Goal: Task Accomplishment & Management: Manage account settings

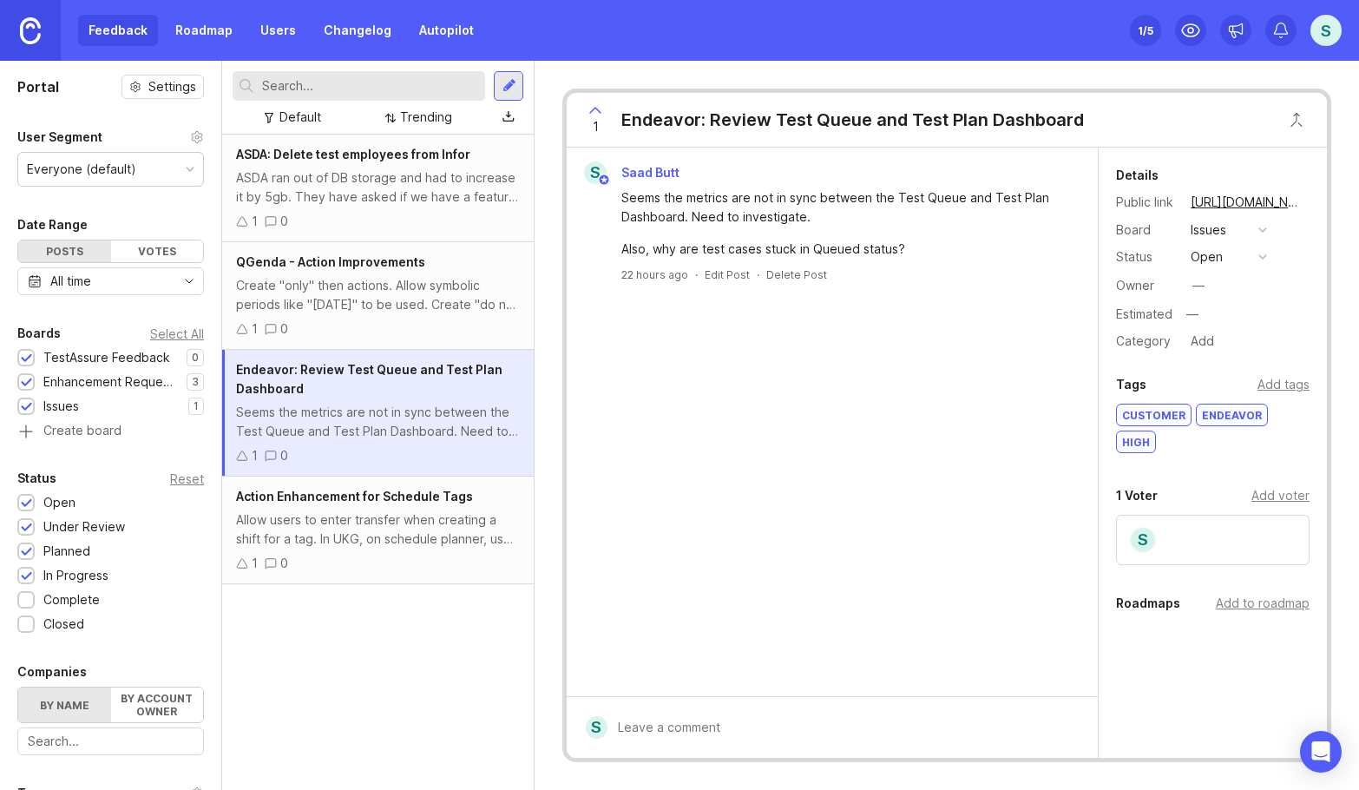
click at [104, 32] on div "Feedback Roadmap Users Changelog Autopilot" at bounding box center [281, 30] width 406 height 31
click at [129, 34] on div "Feedback Roadmap Users Changelog Autopilot" at bounding box center [281, 30] width 406 height 31
click at [129, 36] on div "Feedback Roadmap Users Changelog Autopilot" at bounding box center [281, 30] width 406 height 31
click at [129, 30] on div "Feedback Roadmap Users Changelog Autopilot" at bounding box center [281, 30] width 406 height 31
click at [202, 29] on link "Roadmap" at bounding box center [204, 30] width 78 height 31
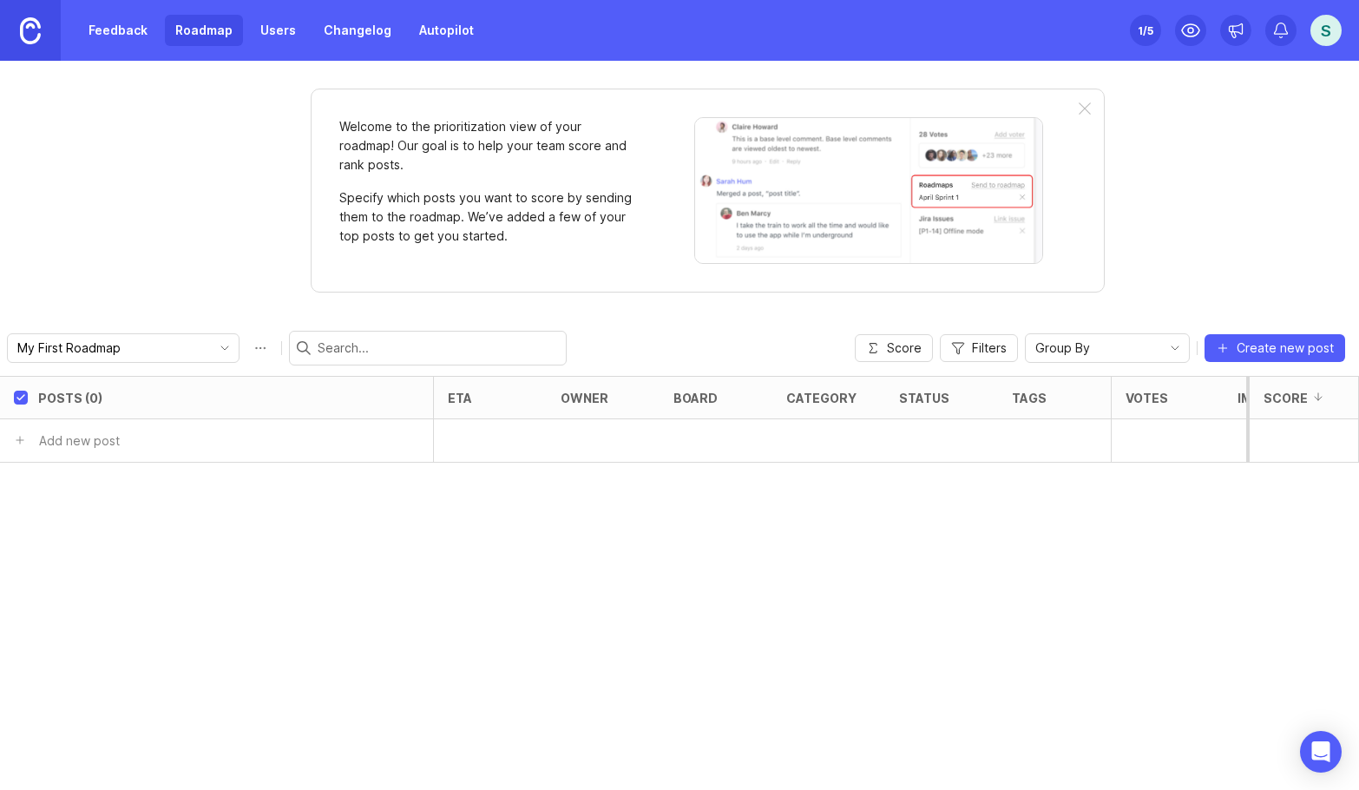
click at [113, 30] on link "Feedback" at bounding box center [118, 30] width 80 height 31
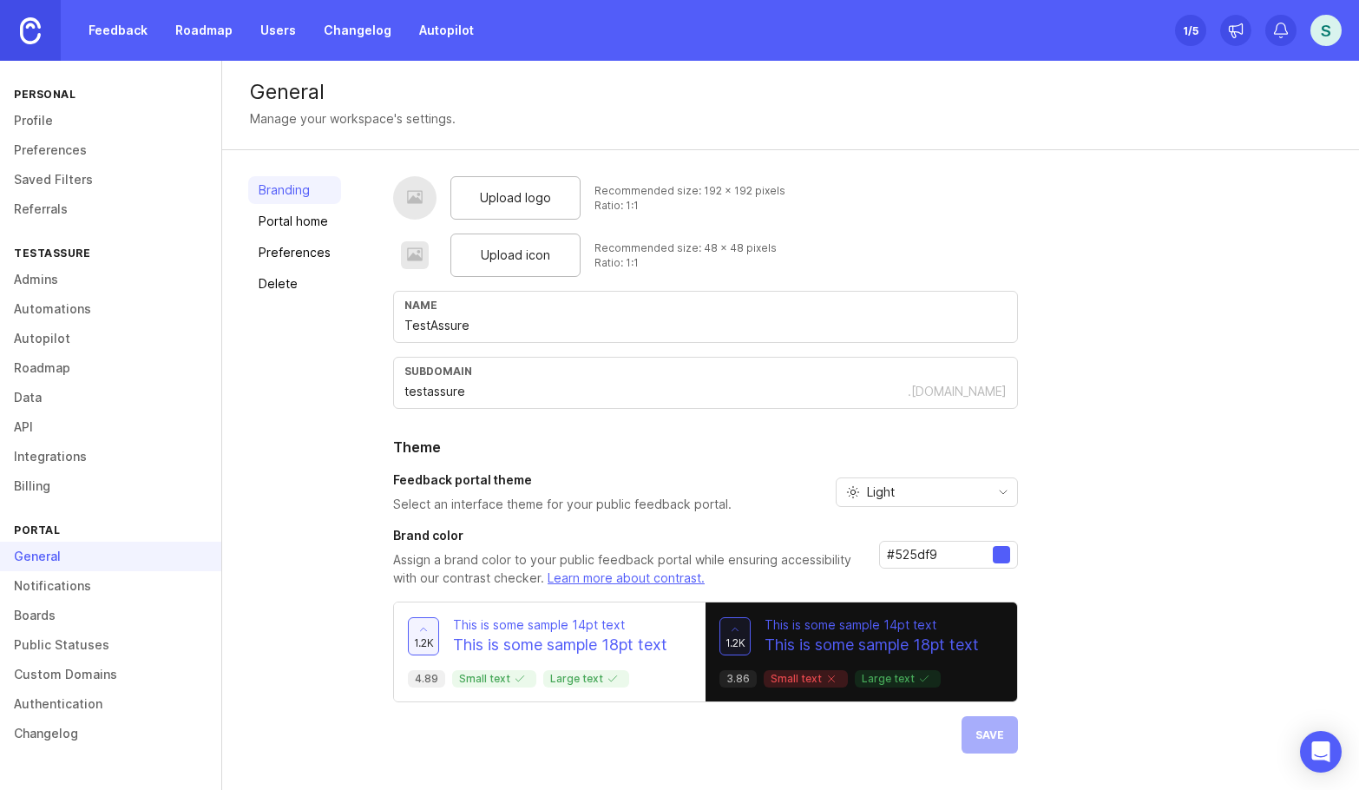
click at [1010, 503] on div "Light" at bounding box center [927, 492] width 182 height 30
click at [926, 573] on li "Dark" at bounding box center [924, 582] width 180 height 29
click at [982, 720] on button "Save" at bounding box center [989, 734] width 56 height 37
click at [128, 29] on link "Feedback" at bounding box center [118, 30] width 80 height 31
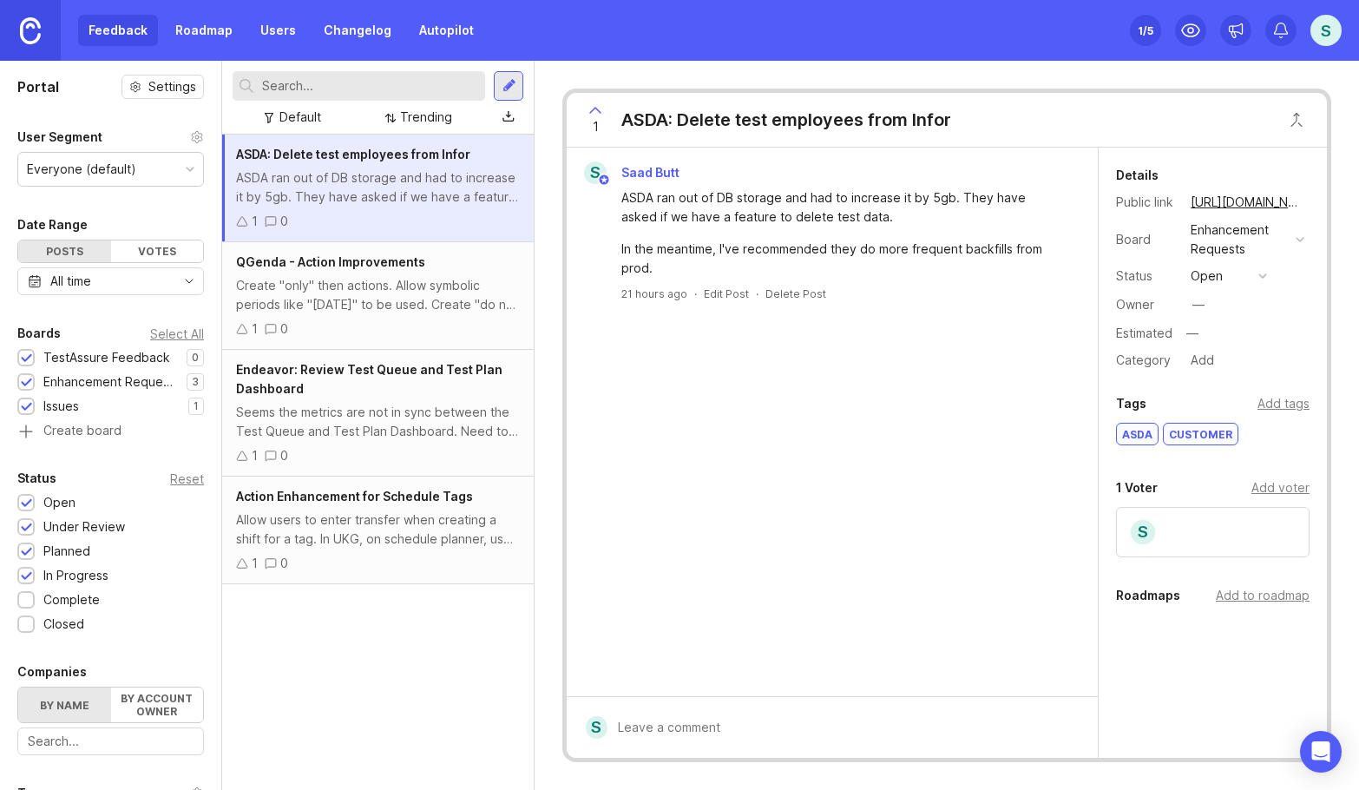
click at [192, 134] on icon at bounding box center [197, 136] width 10 height 11
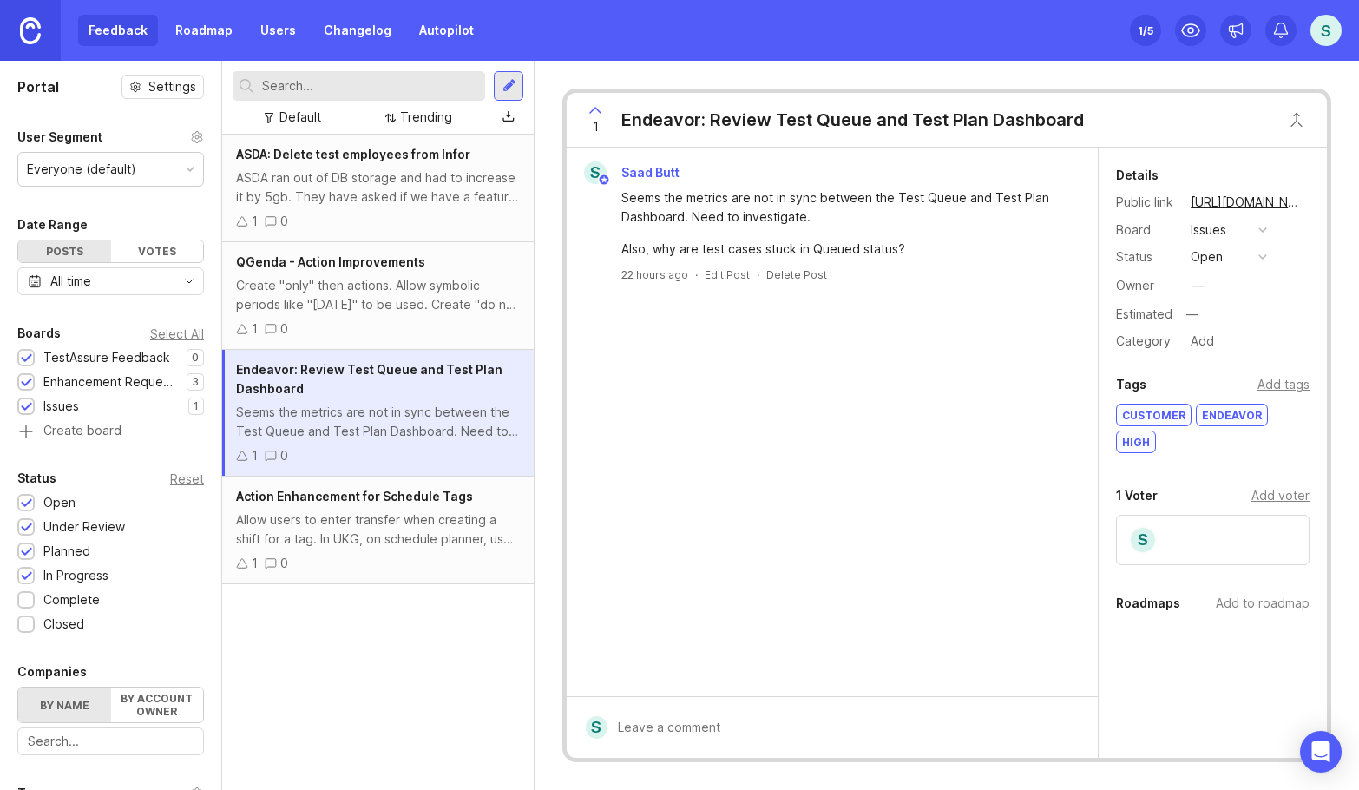
click at [1327, 37] on div "S" at bounding box center [1325, 30] width 31 height 31
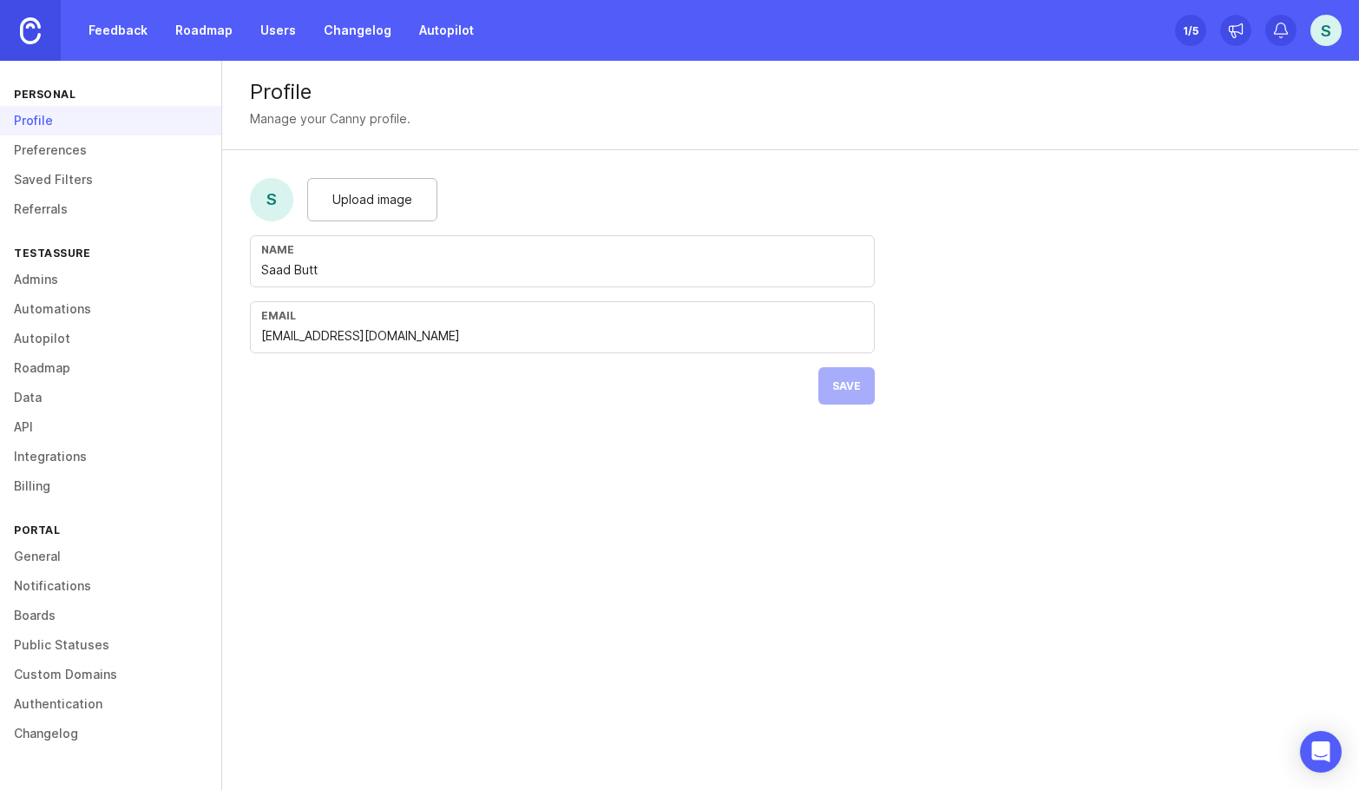
click at [36, 157] on link "Preferences" at bounding box center [110, 150] width 221 height 30
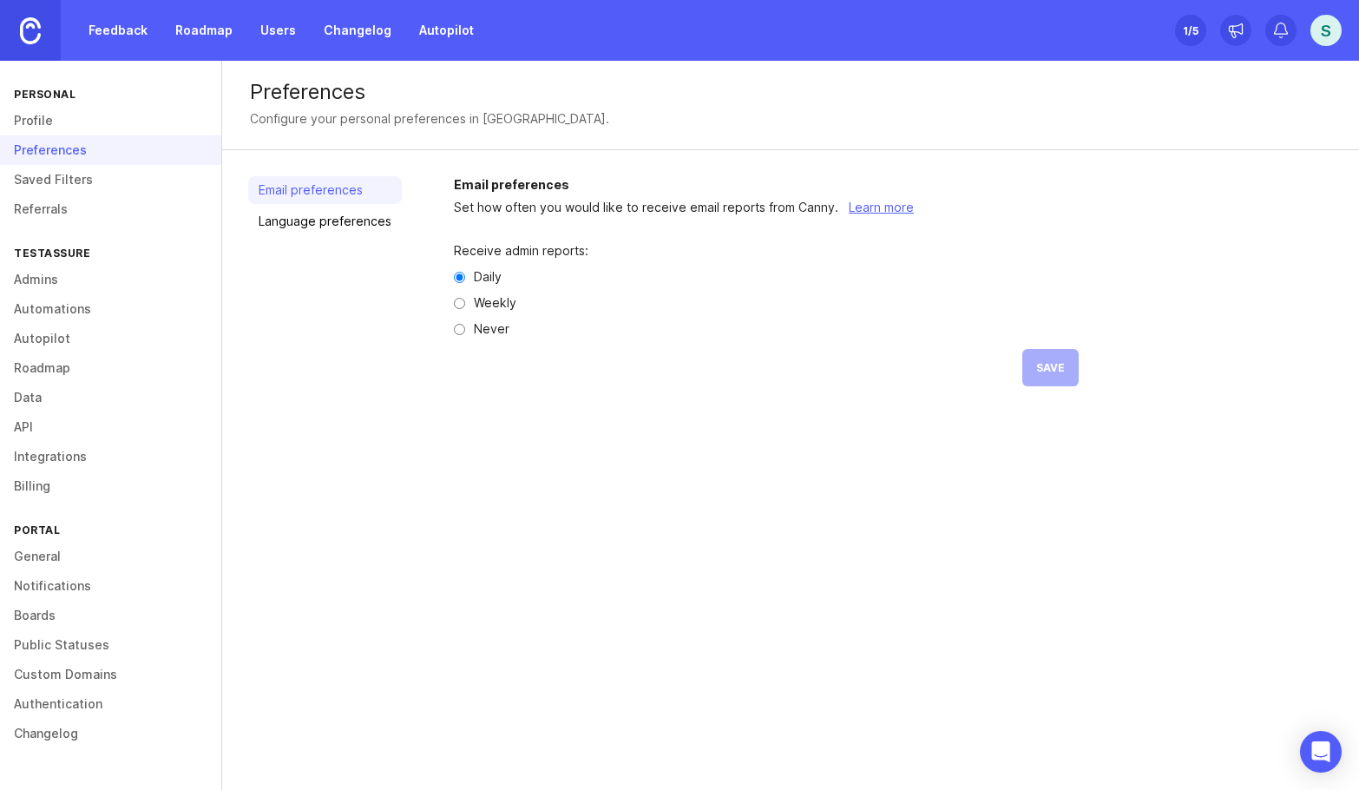
click at [50, 172] on link "Saved Filters" at bounding box center [110, 180] width 221 height 30
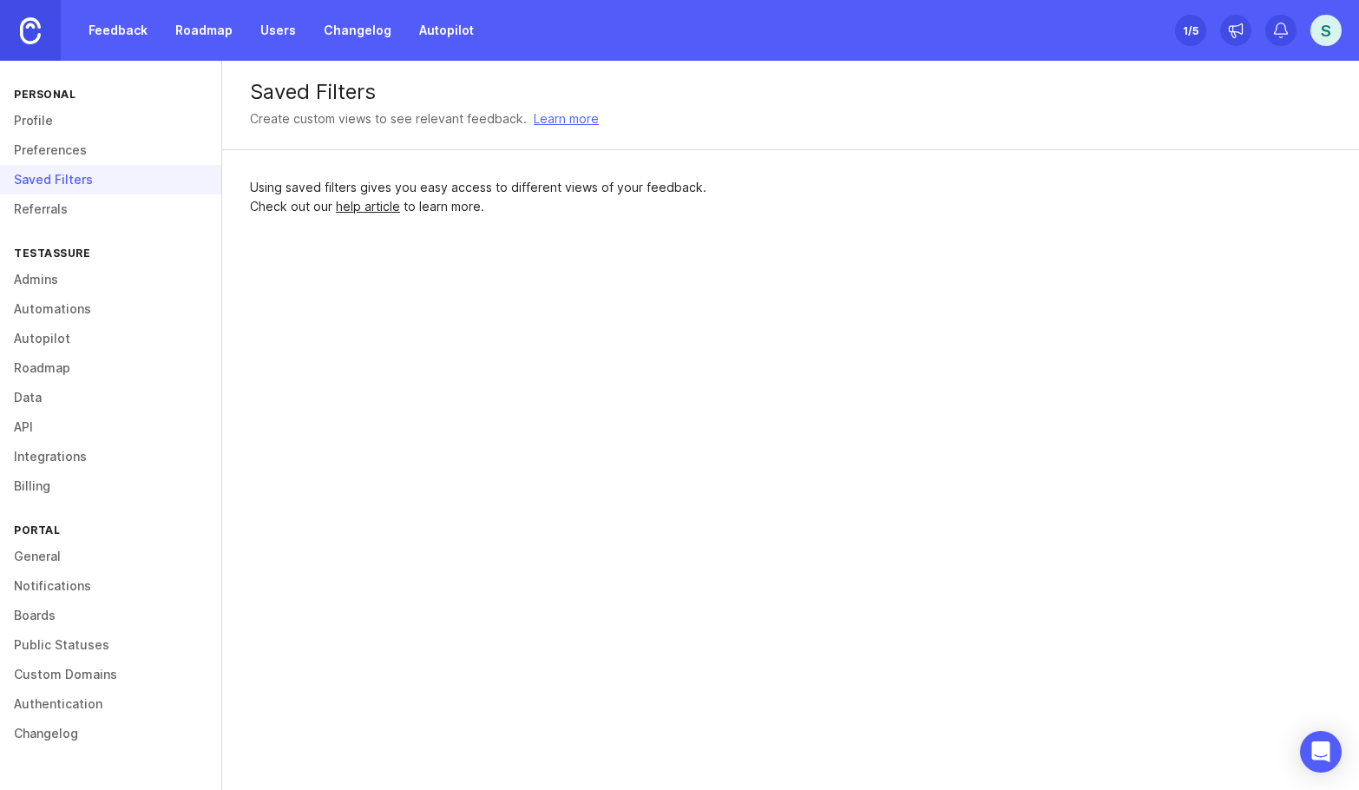
click at [60, 207] on link "Referrals" at bounding box center [110, 209] width 221 height 30
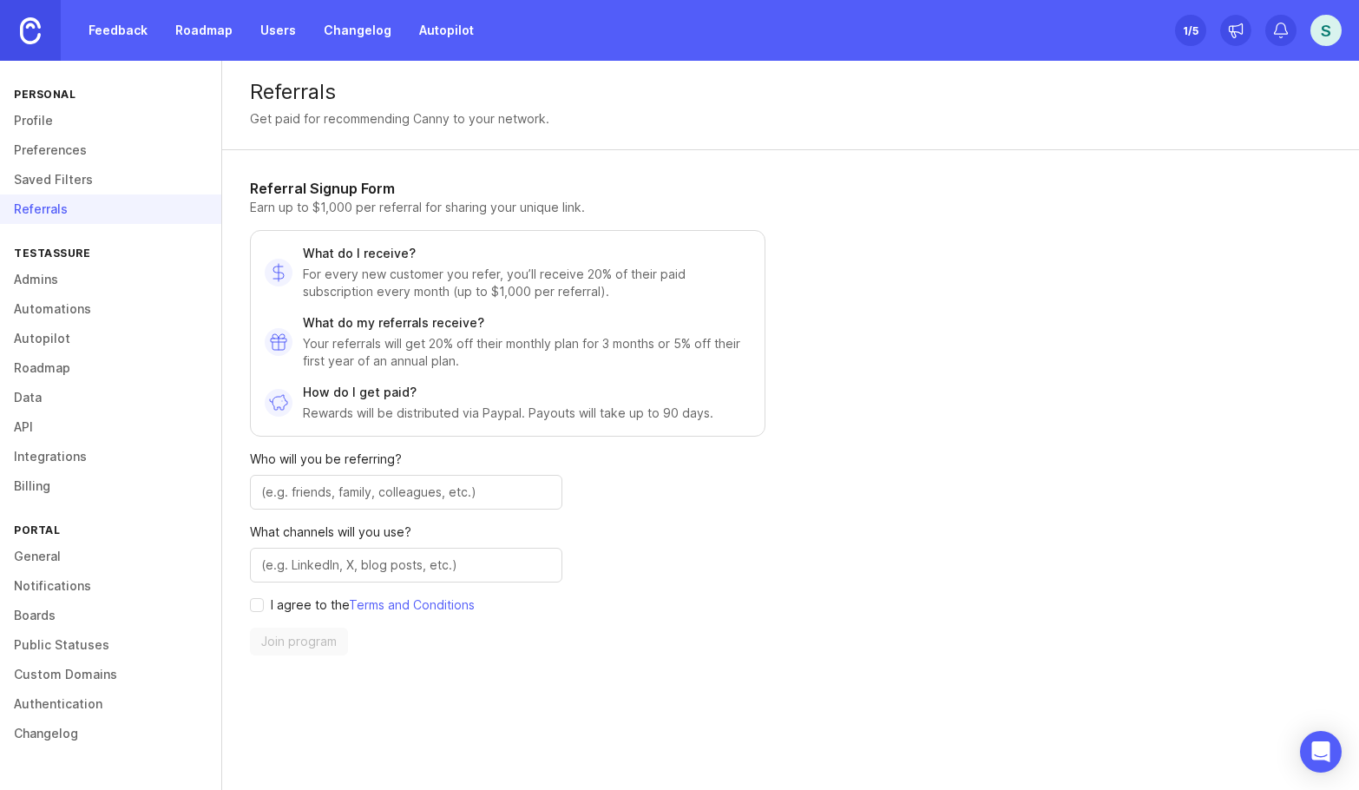
click at [70, 554] on link "General" at bounding box center [110, 556] width 221 height 30
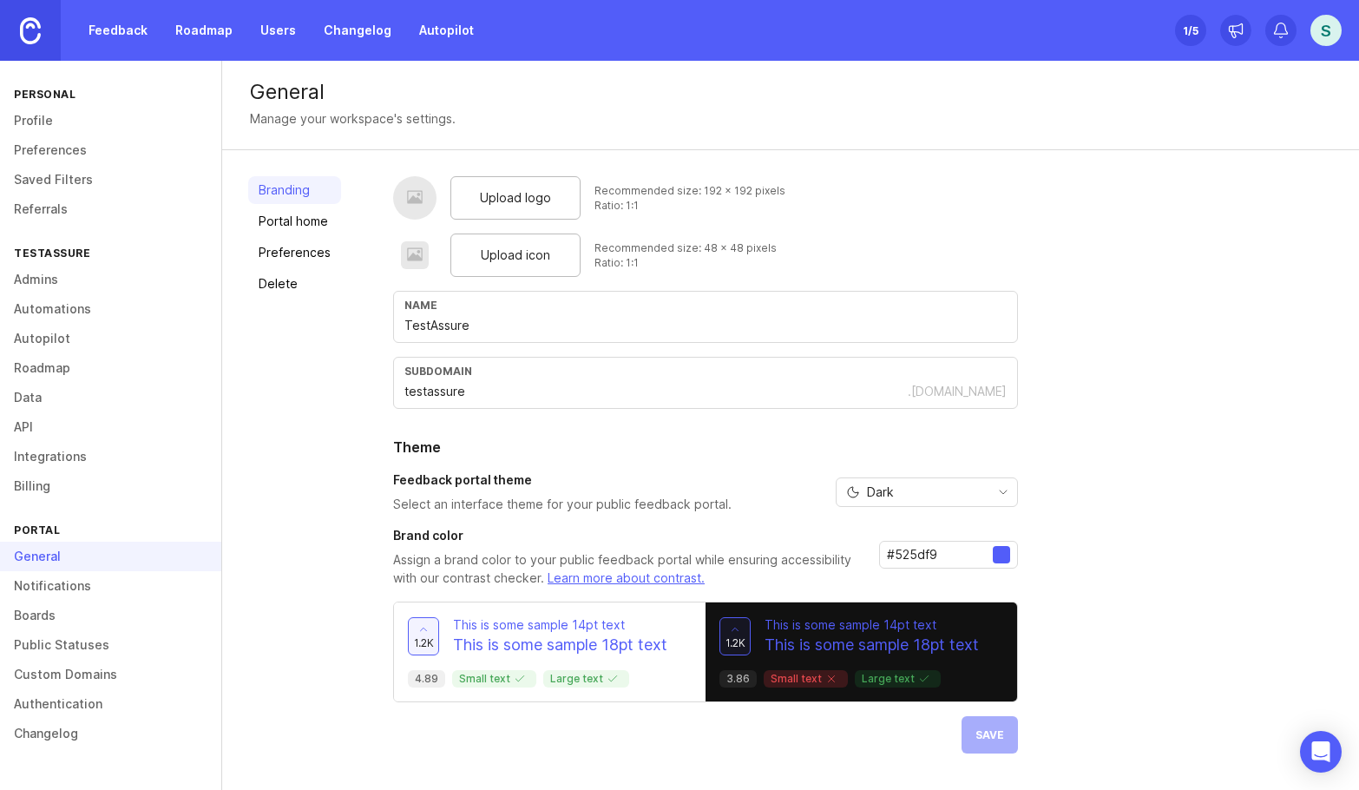
click at [626, 501] on p "Select an interface theme for your public feedback portal." at bounding box center [562, 504] width 338 height 17
click at [913, 494] on div "Dark" at bounding box center [913, 492] width 153 height 28
click at [916, 524] on span "System preference" at bounding box center [922, 525] width 112 height 19
click at [996, 740] on span "Save" at bounding box center [989, 734] width 29 height 13
click at [962, 486] on span "System preference" at bounding box center [923, 491] width 112 height 19
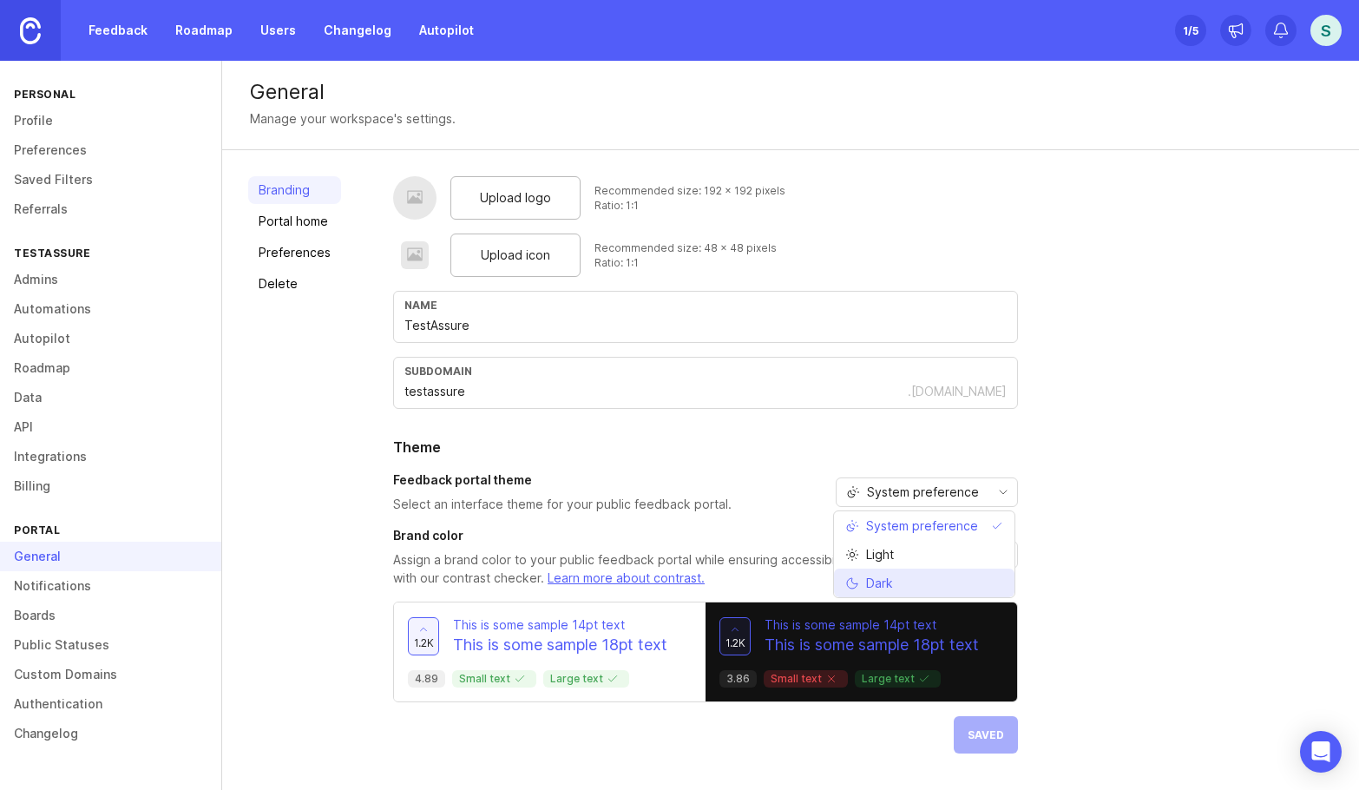
click at [965, 574] on li "Dark" at bounding box center [924, 582] width 180 height 29
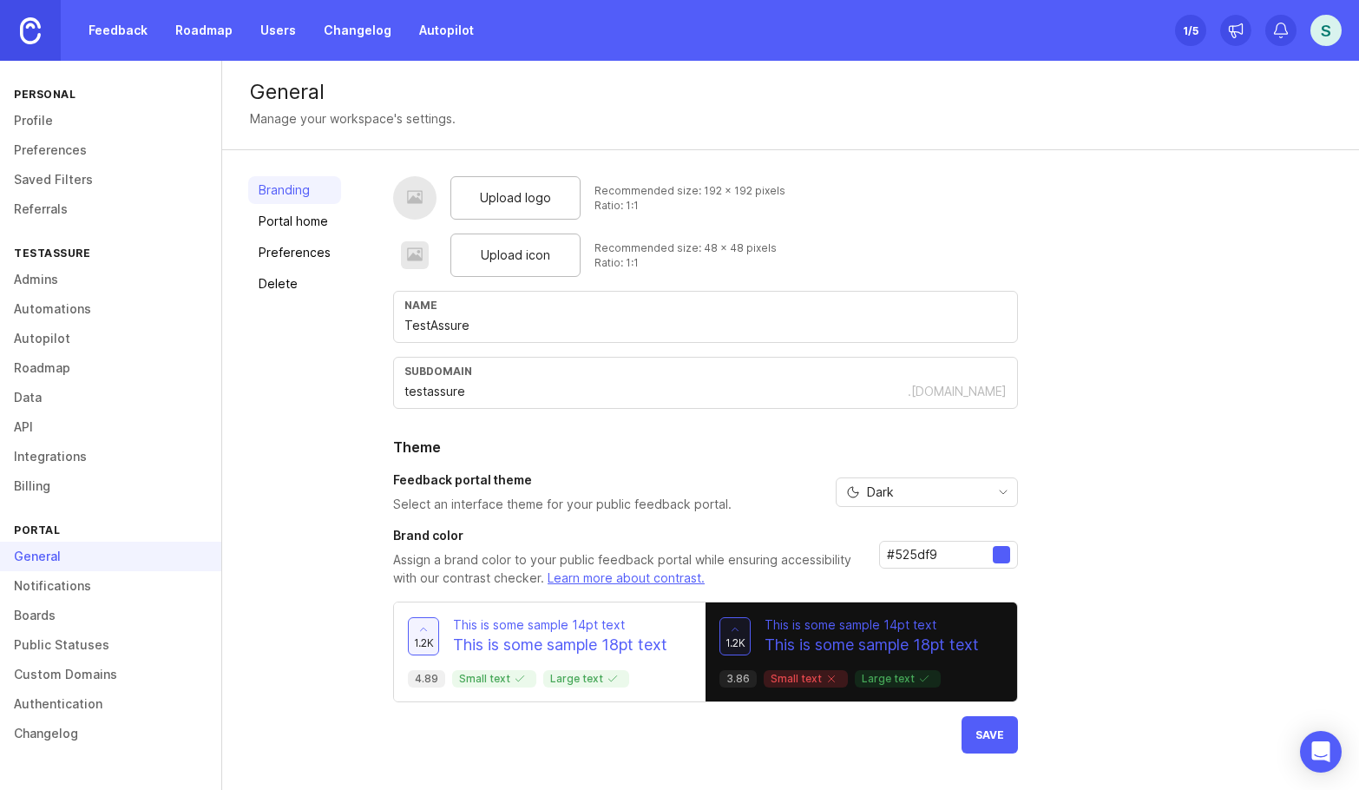
click at [989, 725] on button "Save" at bounding box center [989, 734] width 56 height 37
click at [279, 228] on link "Portal home" at bounding box center [294, 221] width 93 height 28
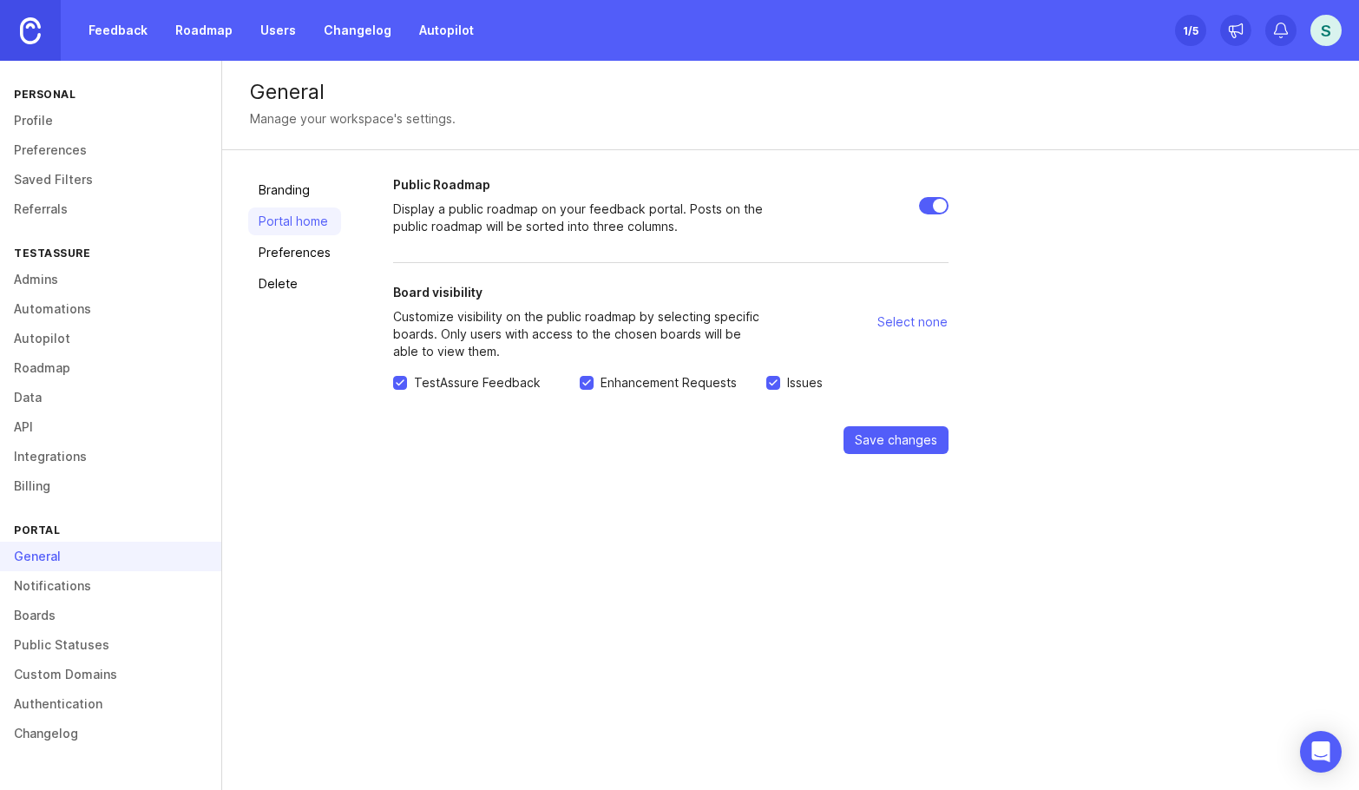
click at [288, 254] on link "Preferences" at bounding box center [294, 253] width 93 height 28
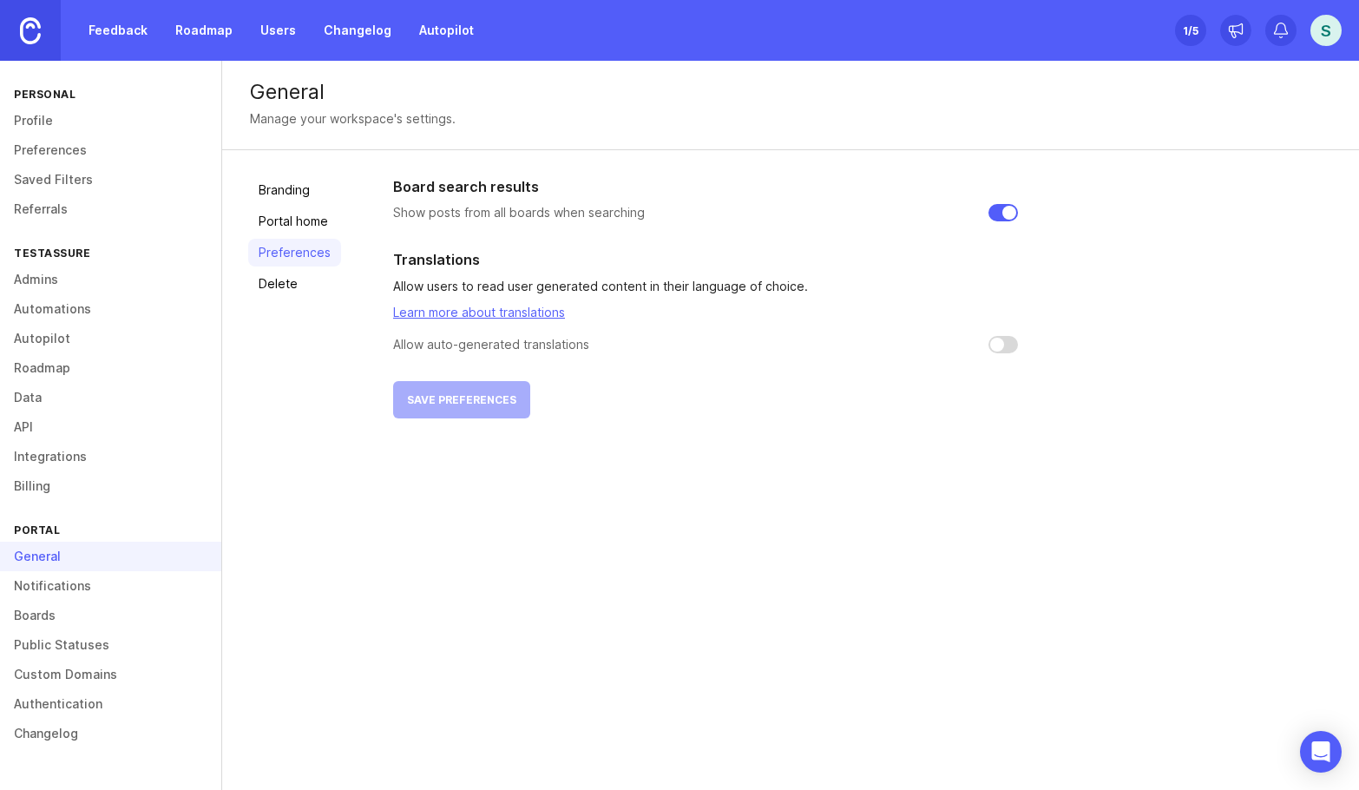
click at [299, 287] on link "Delete" at bounding box center [294, 284] width 93 height 28
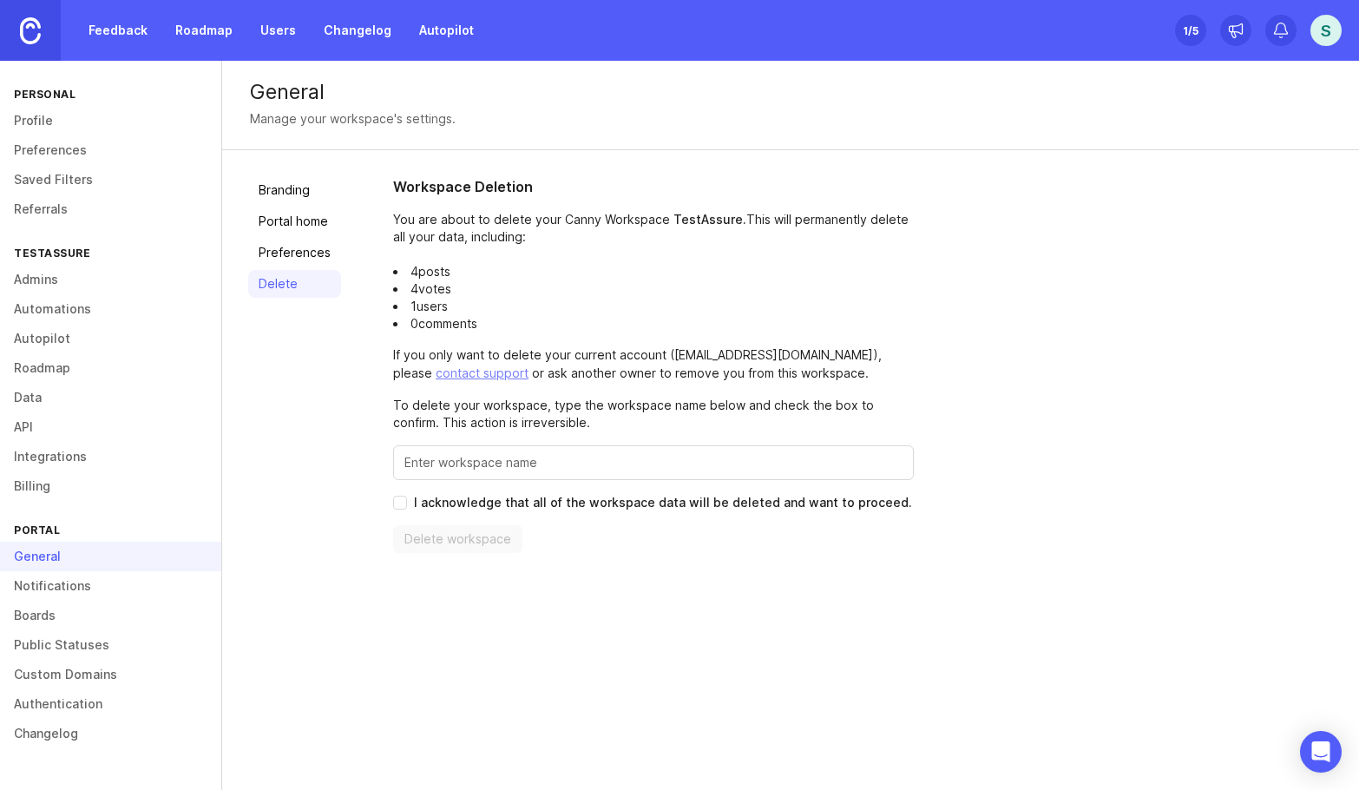
click at [129, 37] on link "Feedback" at bounding box center [118, 30] width 80 height 31
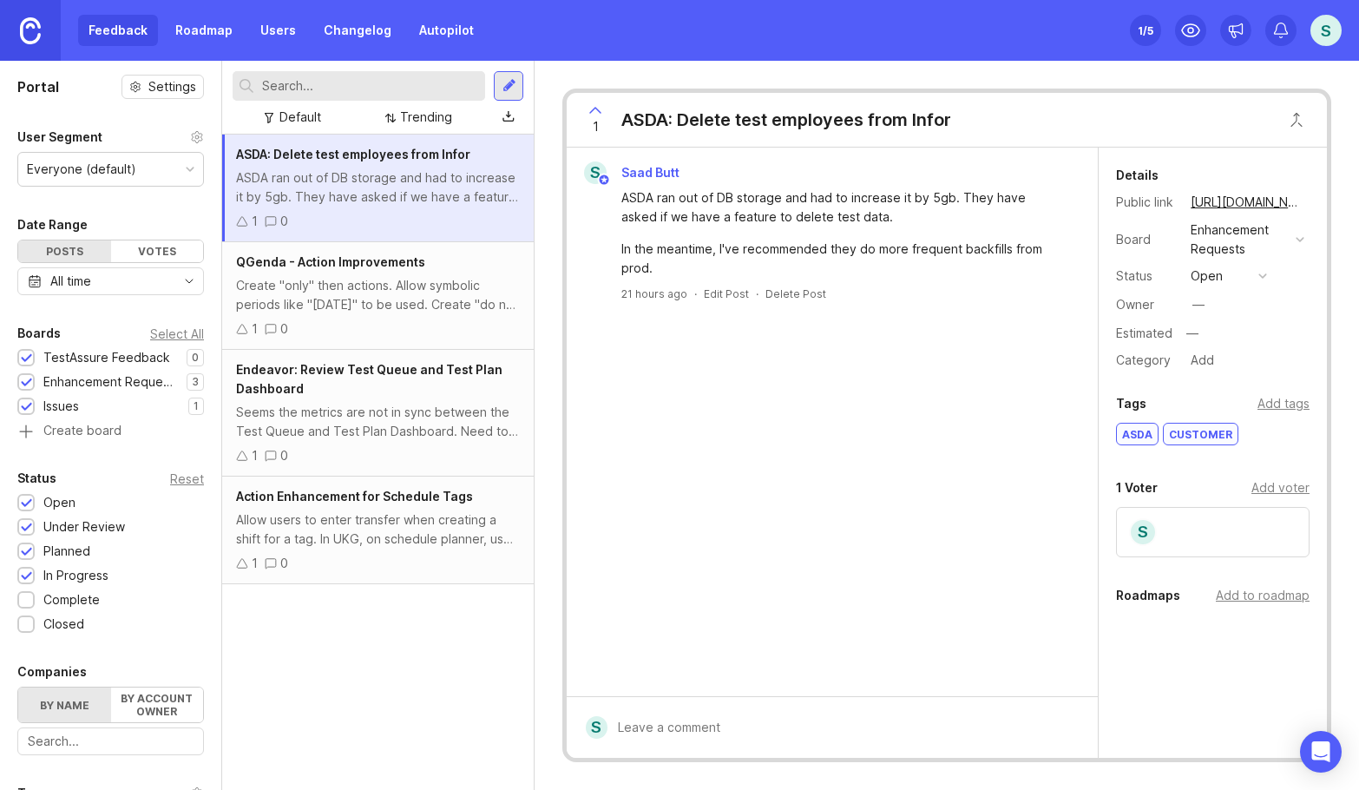
click at [935, 405] on div "S Saad Butt ASDA ran out of DB storage and had to increase it by 5gb. They have…" at bounding box center [832, 422] width 531 height 548
click at [244, 220] on icon at bounding box center [242, 221] width 12 height 12
click at [328, 309] on div "Create "only" then actions. Allow symbolic periods like "[DATE]" to be used. Cr…" at bounding box center [378, 295] width 284 height 38
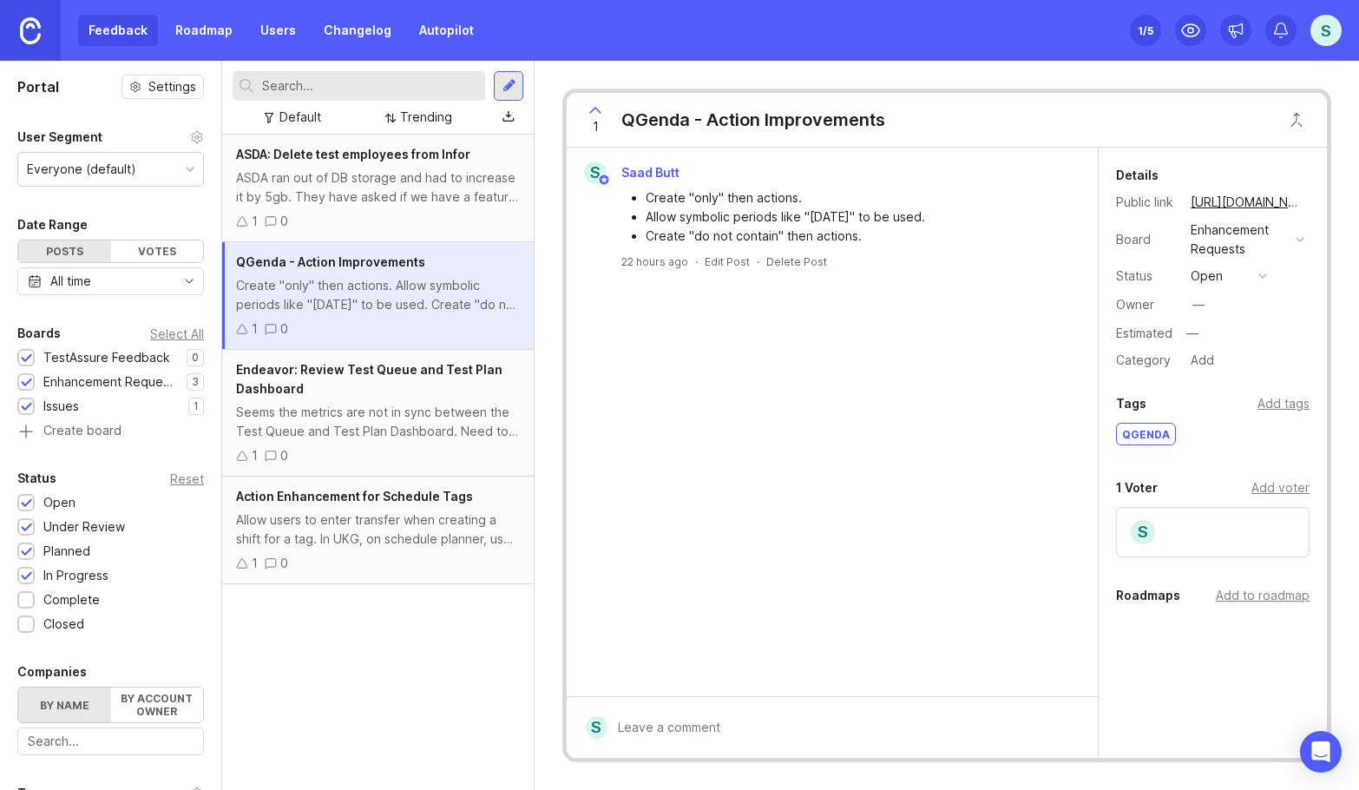
click at [322, 195] on div "ASDA ran out of DB storage and had to increase it by 5gb. They have asked if we…" at bounding box center [378, 187] width 284 height 38
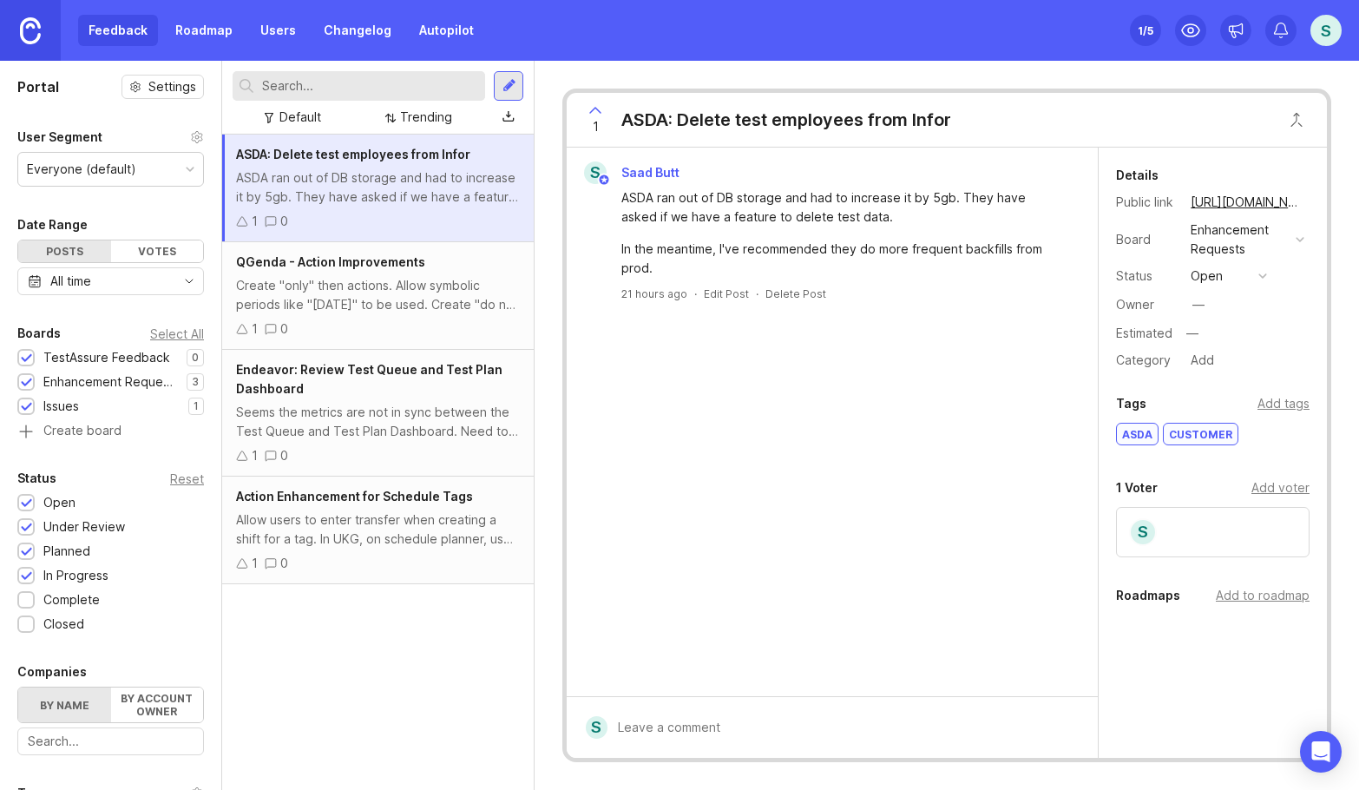
click at [1255, 269] on button "open" at bounding box center [1228, 276] width 87 height 23
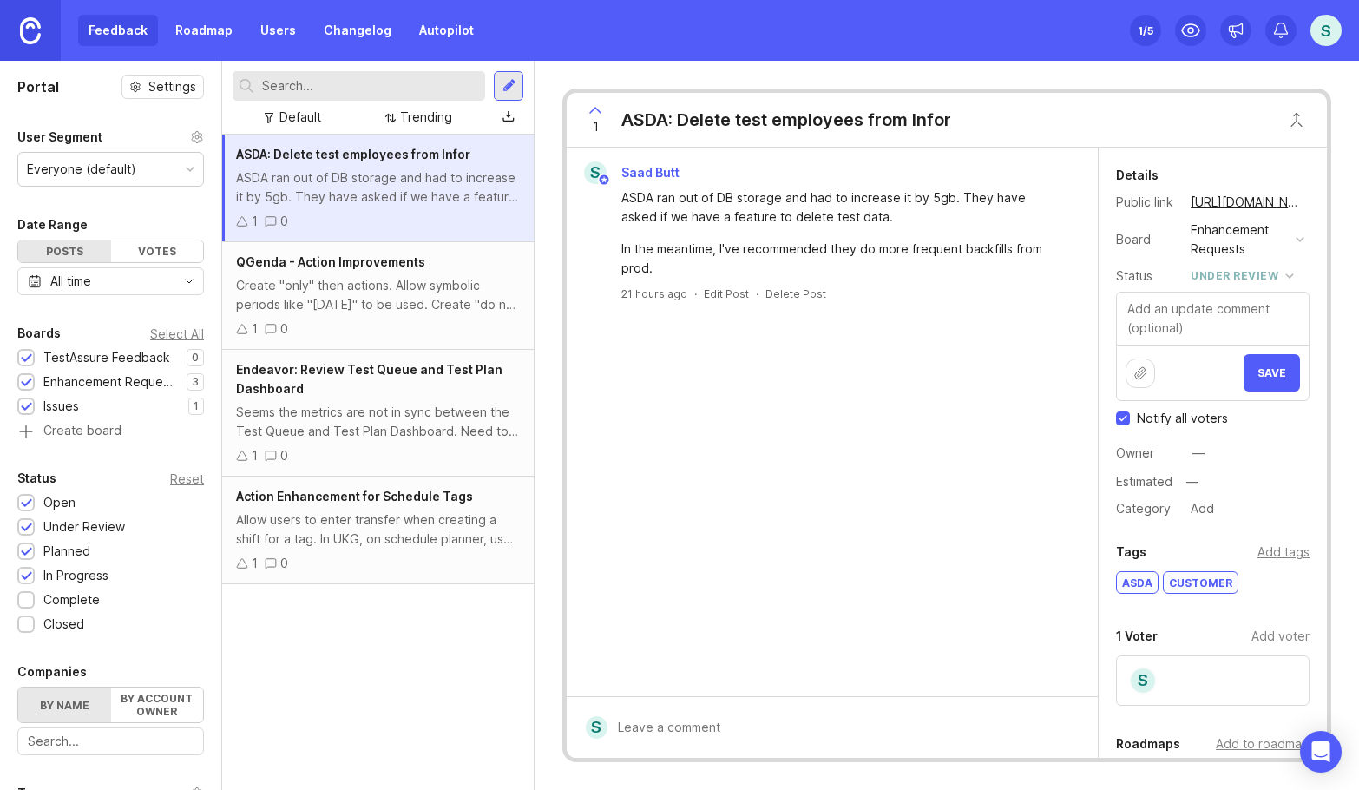
click at [863, 424] on div "S Saad Butt ASDA ran out of DB storage and had to increase it by 5gb. They have…" at bounding box center [832, 422] width 531 height 548
click at [329, 414] on div "Seems the metrics are not in sync between the Test Queue and Test Plan Dashboar…" at bounding box center [378, 422] width 284 height 38
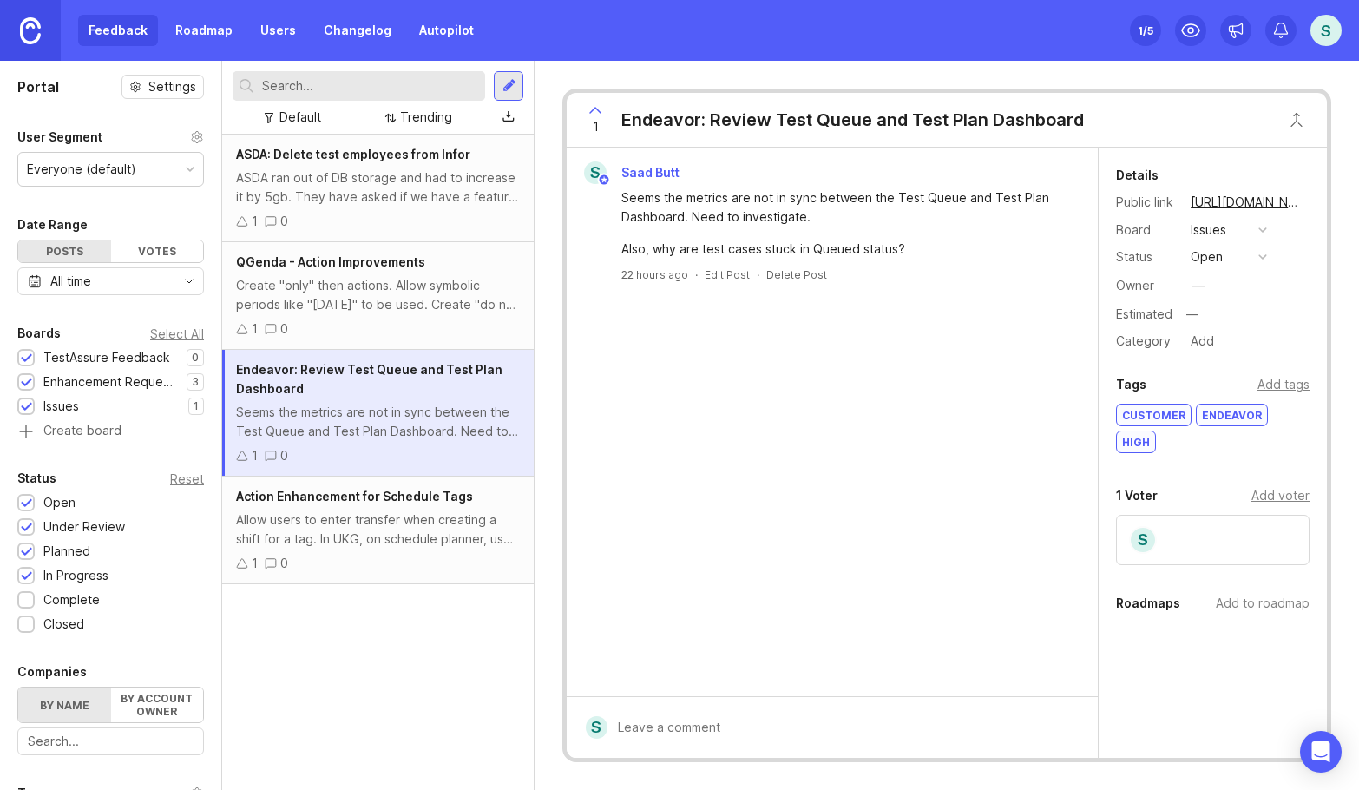
click at [364, 174] on div "ASDA ran out of DB storage and had to increase it by 5gb. They have asked if we…" at bounding box center [378, 187] width 284 height 38
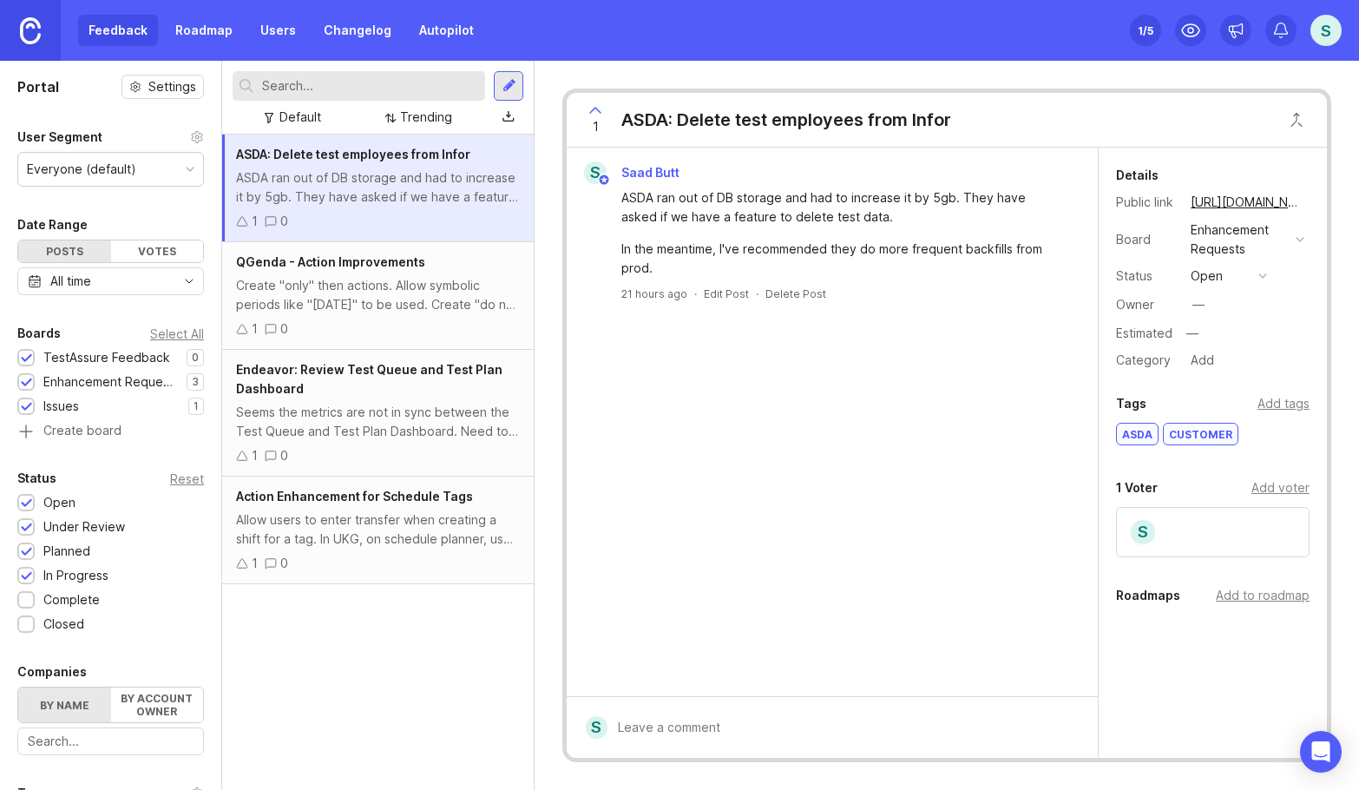
click at [1263, 280] on button "open" at bounding box center [1228, 276] width 87 height 23
click at [954, 405] on div "S Saad Butt ASDA ran out of DB storage and had to increase it by 5gb. They have…" at bounding box center [832, 422] width 531 height 548
click at [348, 38] on link "Changelog" at bounding box center [357, 30] width 89 height 31
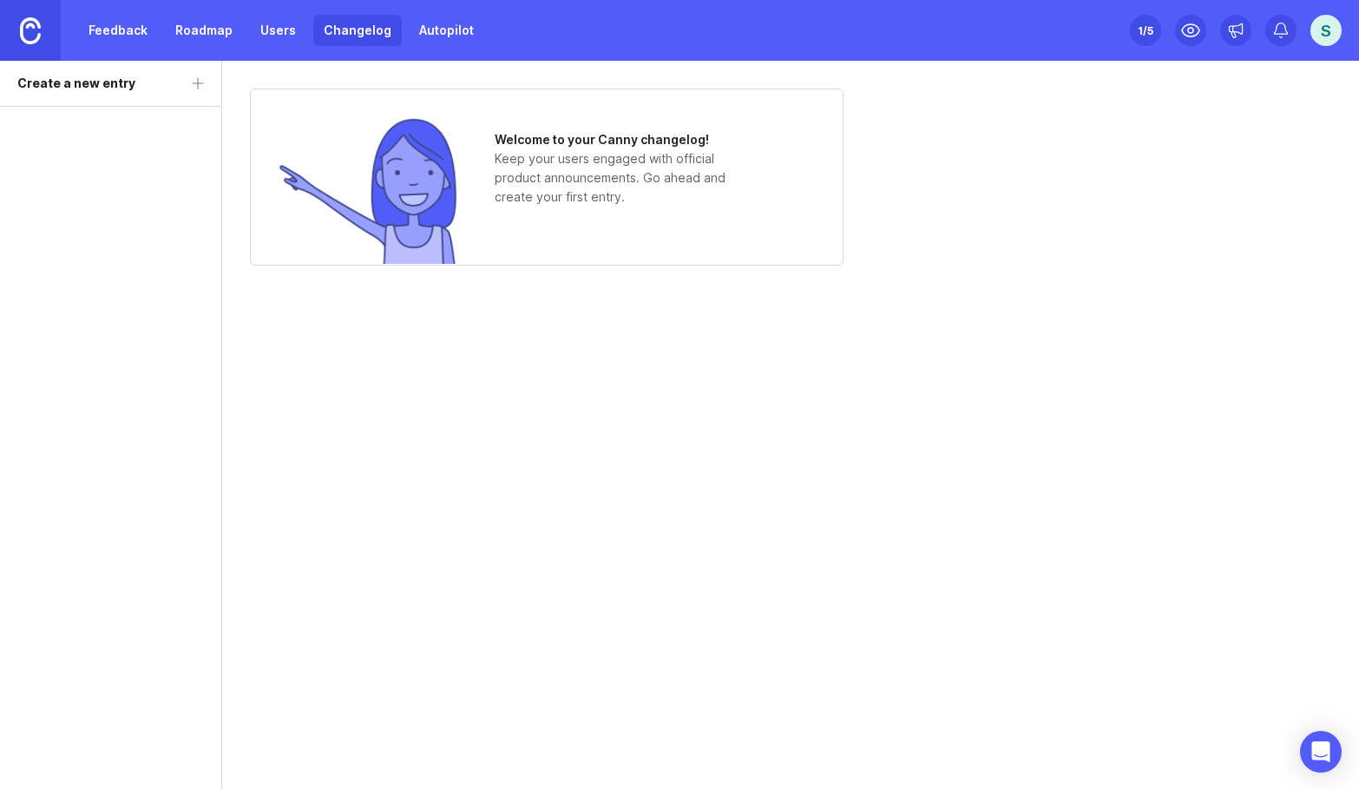
click at [101, 25] on link "Feedback" at bounding box center [118, 30] width 80 height 31
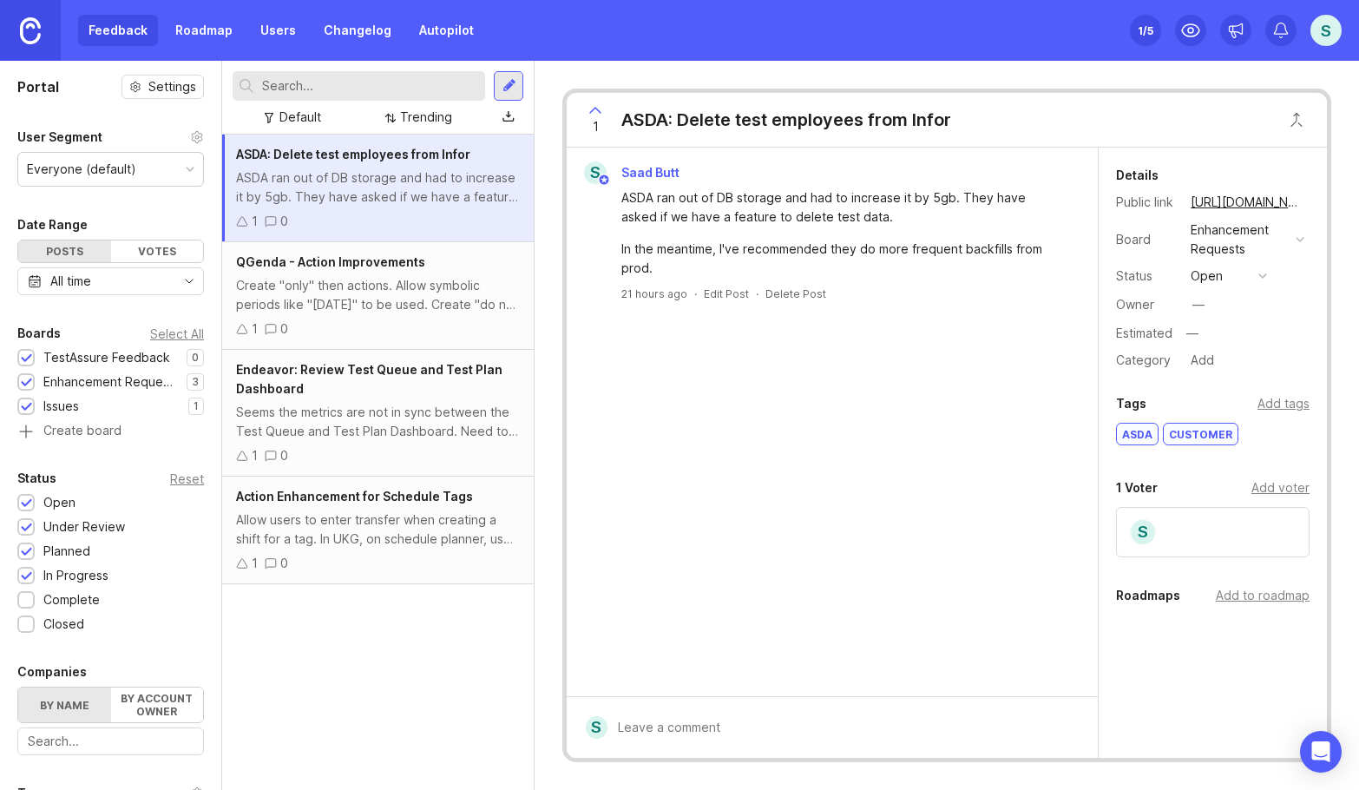
click at [221, 27] on link "Roadmap" at bounding box center [204, 30] width 78 height 31
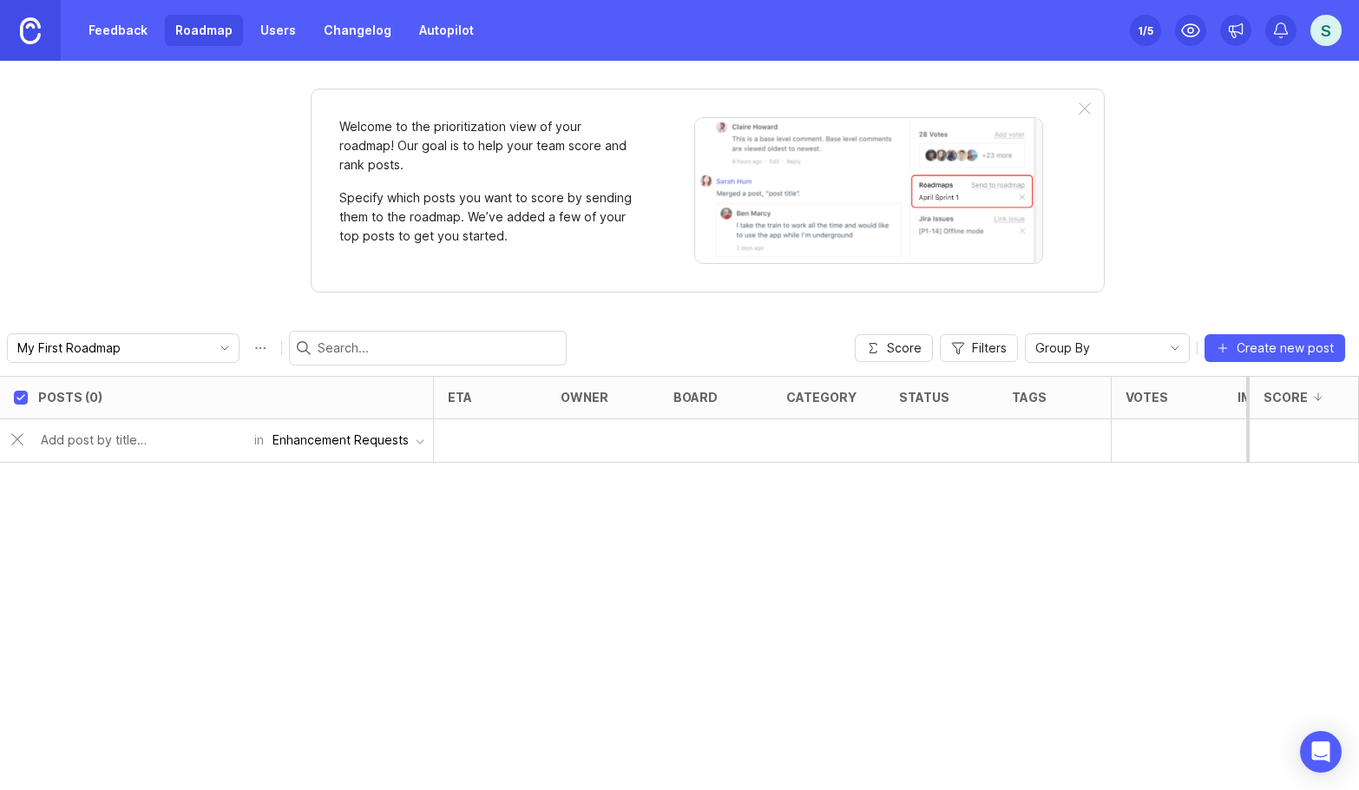
click at [377, 442] on div "Enhancement Requests" at bounding box center [340, 439] width 136 height 19
click at [117, 442] on input "text" at bounding box center [142, 439] width 203 height 19
click at [338, 441] on div "Enhancement Requests" at bounding box center [340, 439] width 136 height 19
click at [322, 474] on li "TestAssure Feedback" at bounding box center [349, 476] width 168 height 32
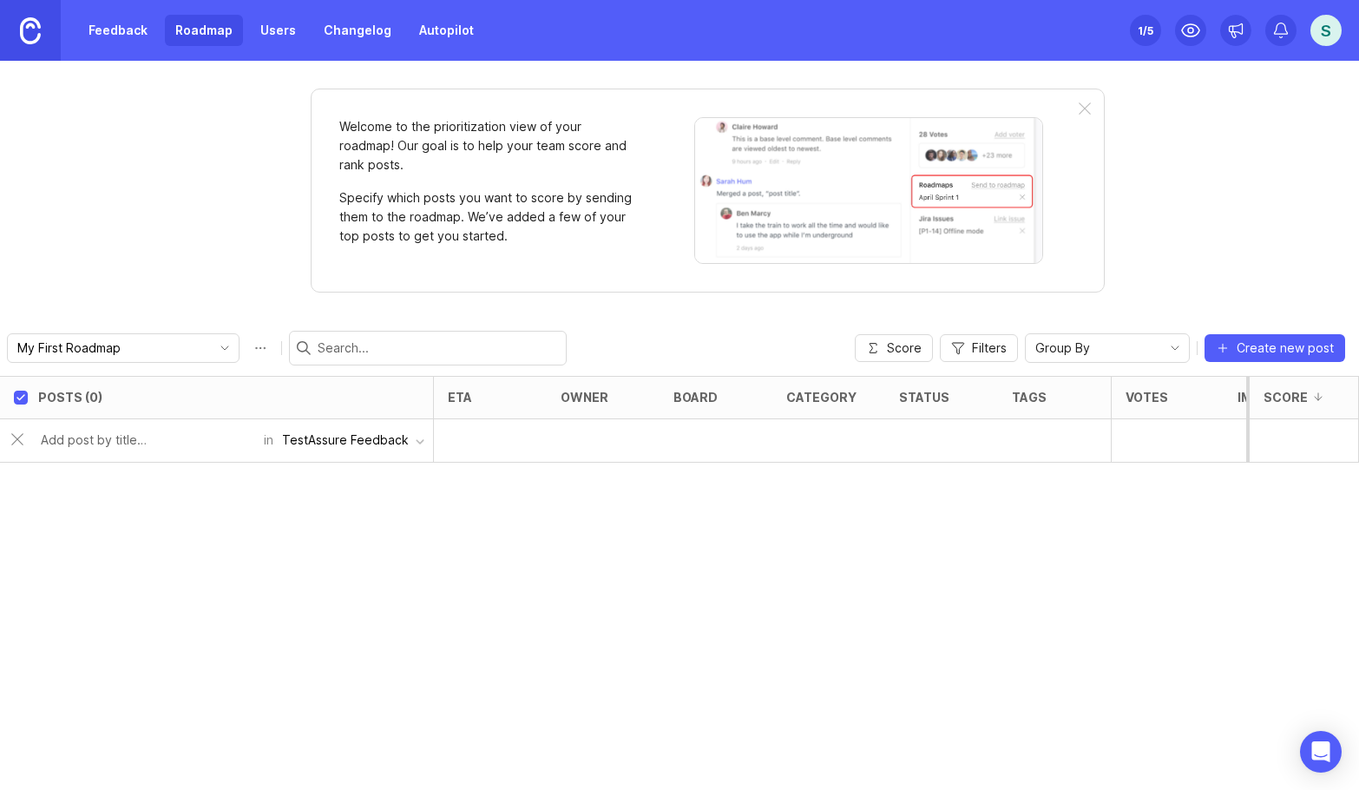
click at [248, 350] on button "Roadmap options" at bounding box center [260, 348] width 28 height 28
click at [327, 352] on input "text" at bounding box center [438, 347] width 241 height 19
click at [215, 352] on icon "toggle icon" at bounding box center [225, 348] width 28 height 14
click at [188, 558] on div "Posts (0) eta owner board category status tags Votes Impact Effort Score Add ne…" at bounding box center [679, 583] width 1359 height 414
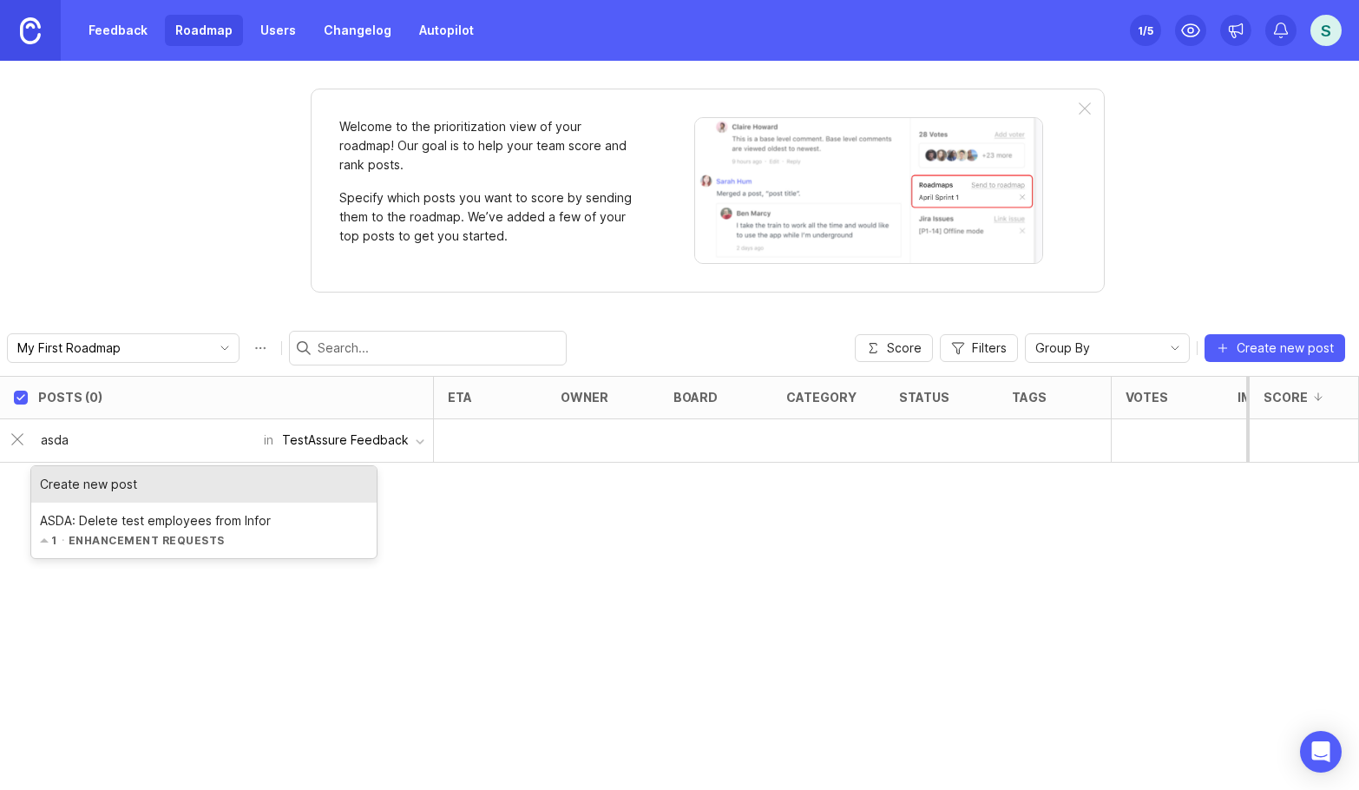
type input "asda"
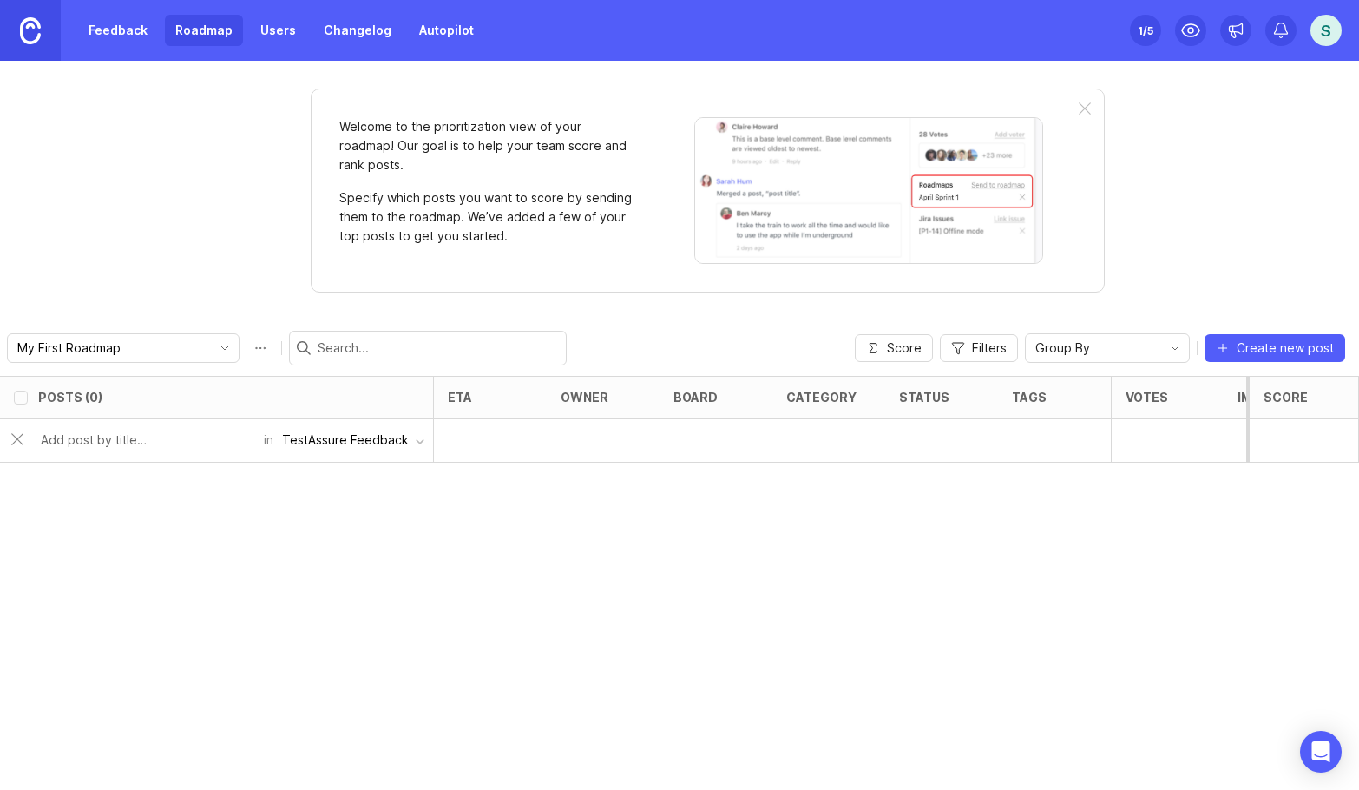
checkbox input "false"
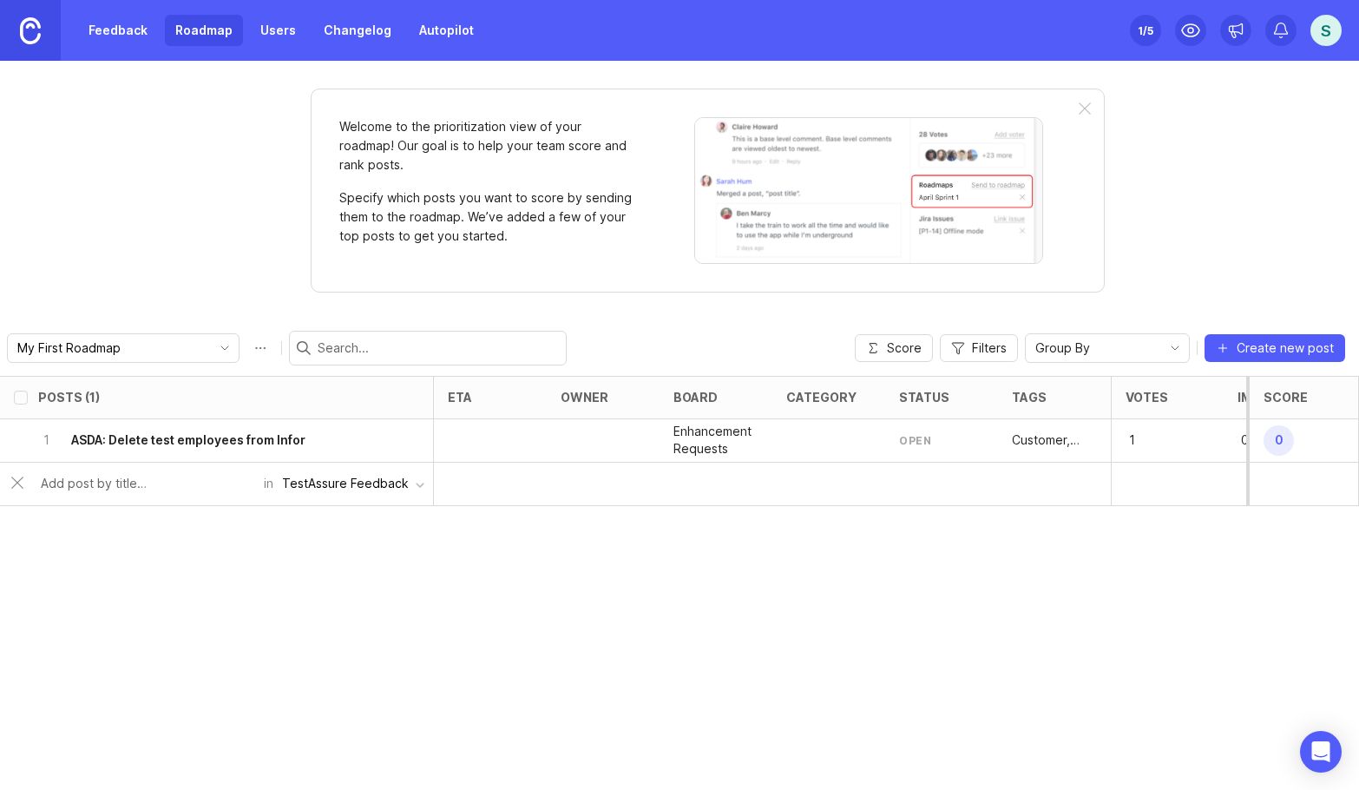
click at [917, 441] on div "open" at bounding box center [915, 440] width 32 height 15
click at [1083, 115] on div at bounding box center [1085, 109] width 12 height 14
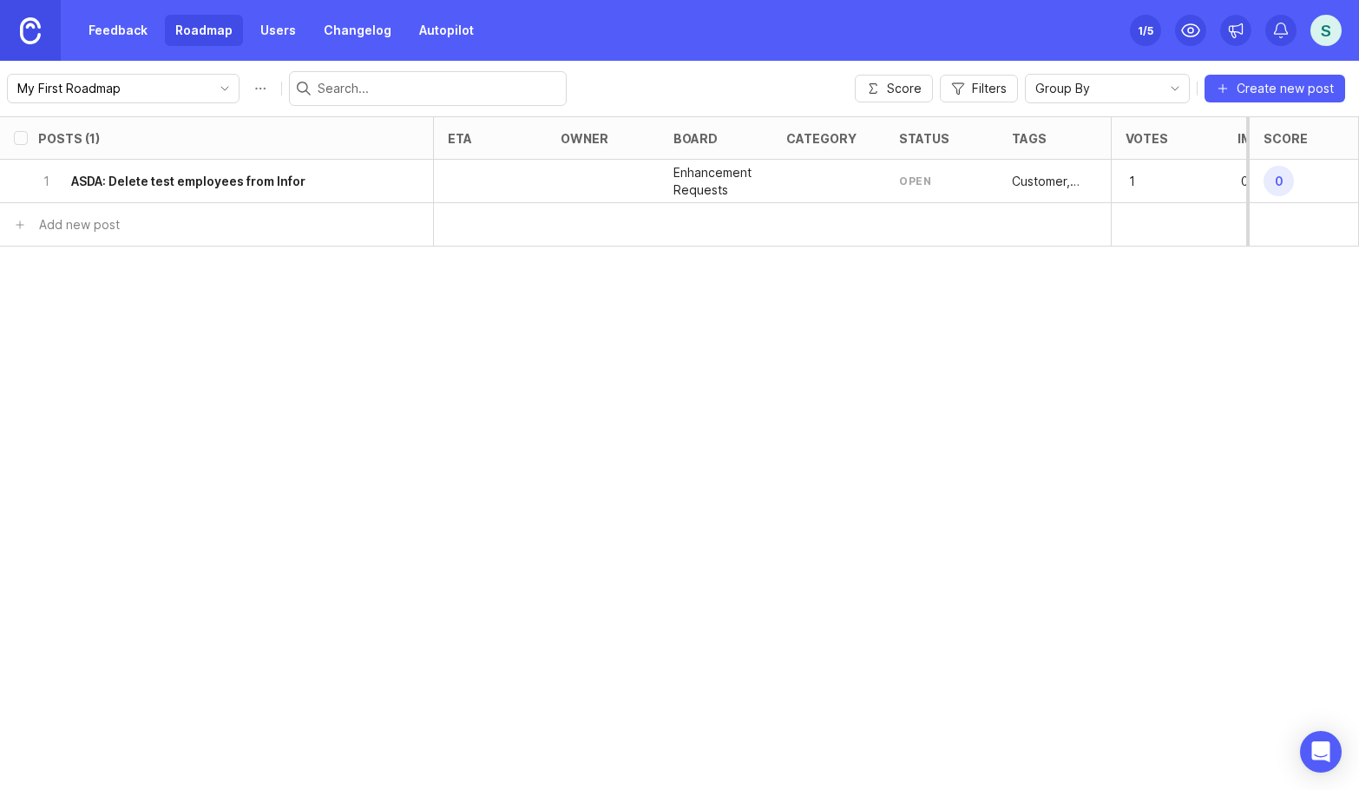
click at [428, 141] on div at bounding box center [433, 137] width 11 height 43
drag, startPoint x: 400, startPoint y: 141, endPoint x: 436, endPoint y: 141, distance: 35.6
click at [436, 141] on div "Posts (1) eta owner board category status tags Votes Impact Effort Score" at bounding box center [778, 137] width 1557 height 43
click at [625, 442] on div "Posts (1) eta owner board category status tags Votes Impact Effort Score 1 ASDA…" at bounding box center [679, 452] width 1359 height 673
click at [129, 33] on link "Feedback" at bounding box center [118, 30] width 80 height 31
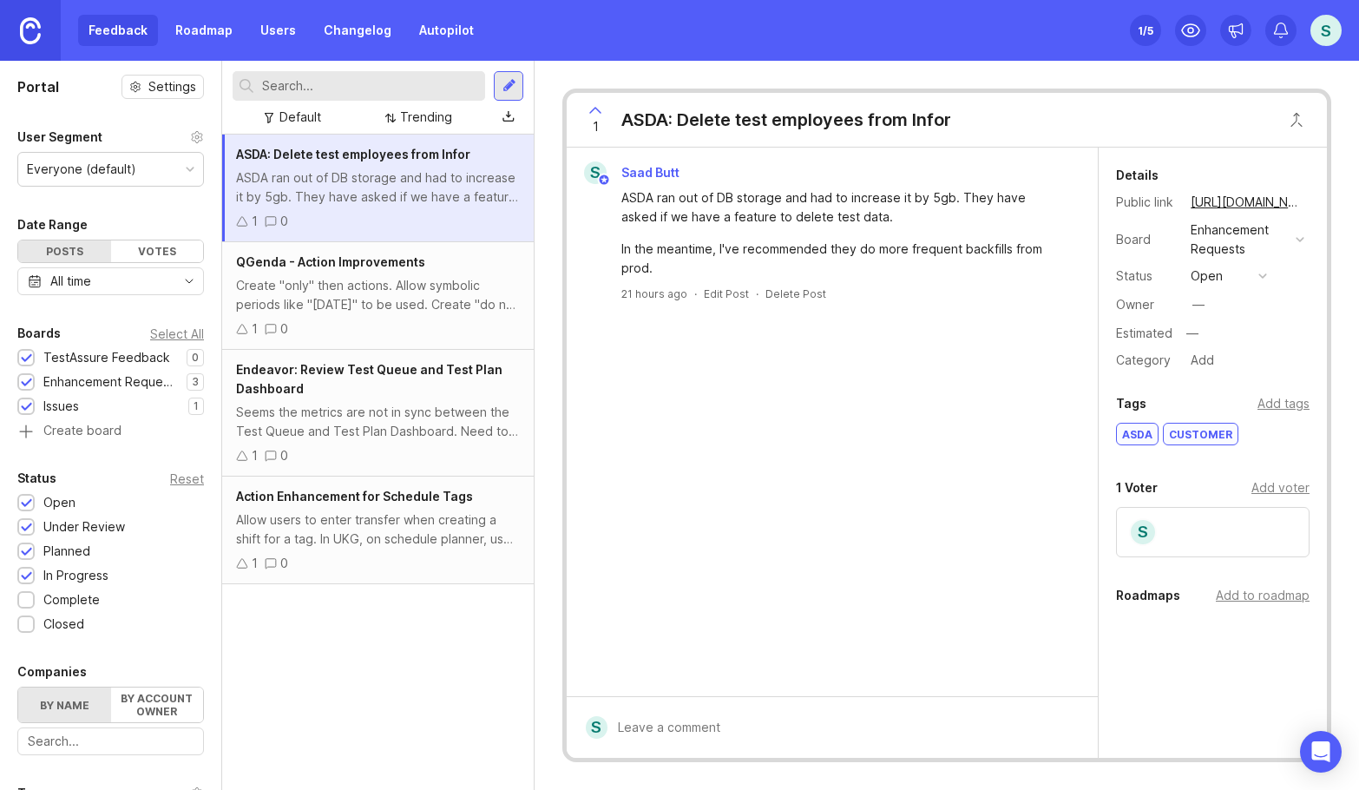
click at [232, 34] on link "Roadmap" at bounding box center [204, 30] width 78 height 31
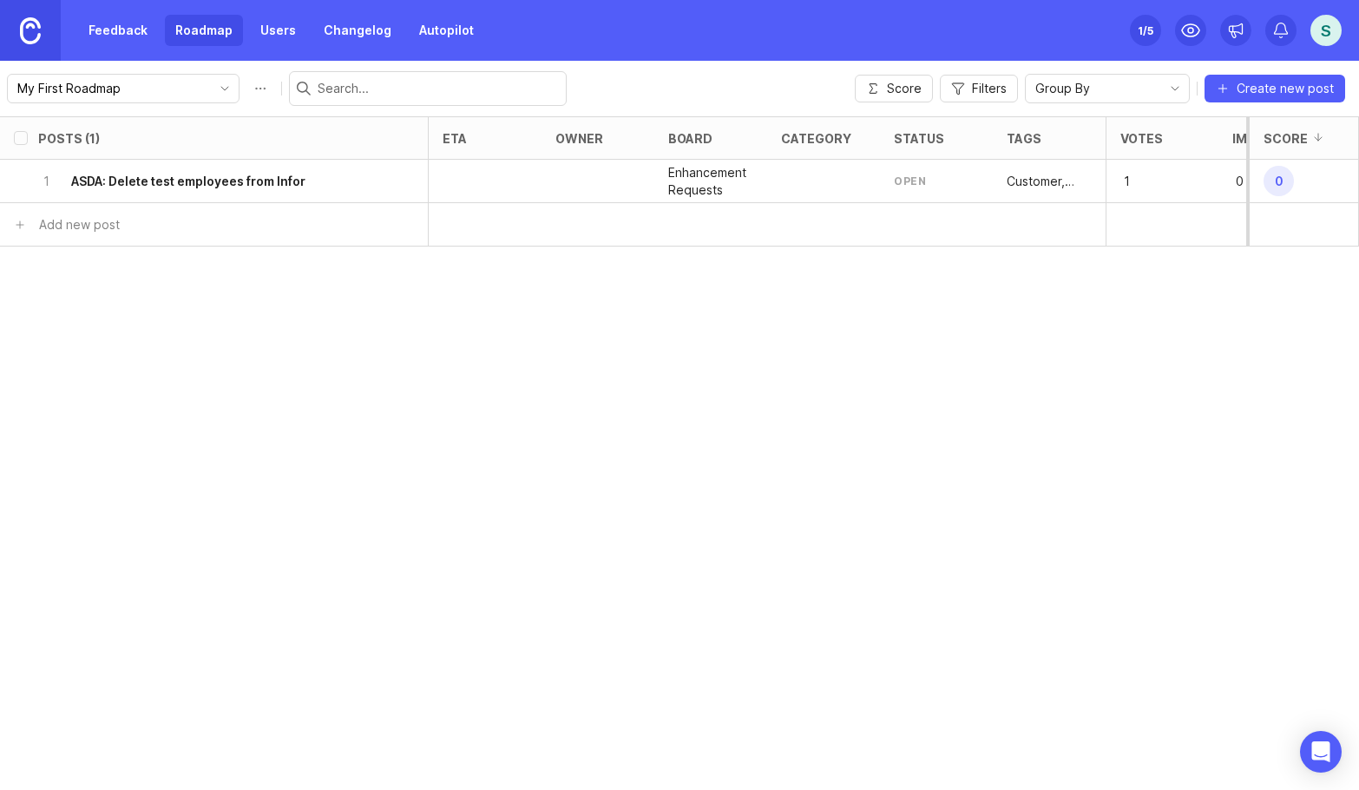
click at [194, 98] on div "My First Roadmap" at bounding box center [123, 89] width 233 height 30
click at [133, 277] on div "Posts (1) eta owner board category status tags Votes Impact Effort Score 1 ASDA…" at bounding box center [679, 452] width 1359 height 673
click at [403, 184] on icon "delete post" at bounding box center [404, 181] width 14 height 17
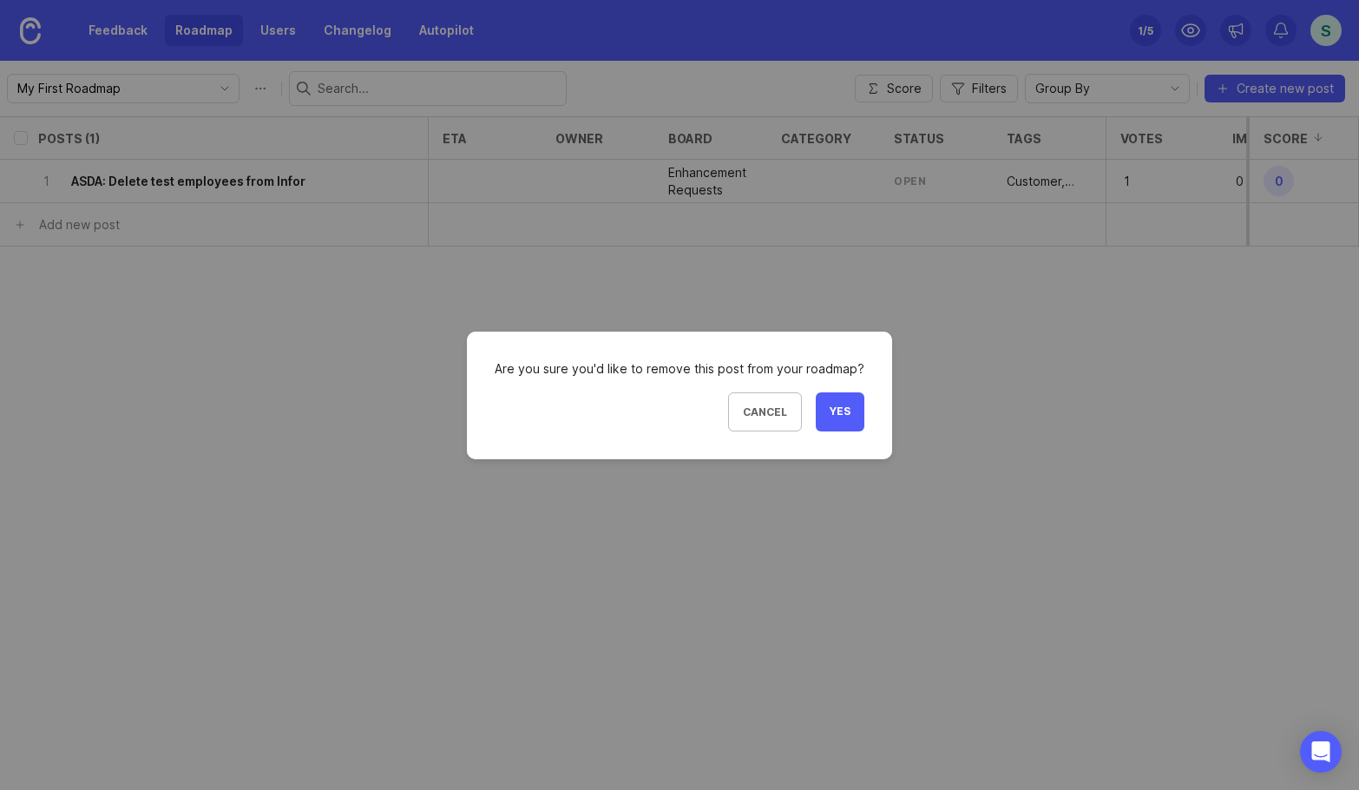
click at [854, 414] on button "Yes" at bounding box center [840, 411] width 49 height 39
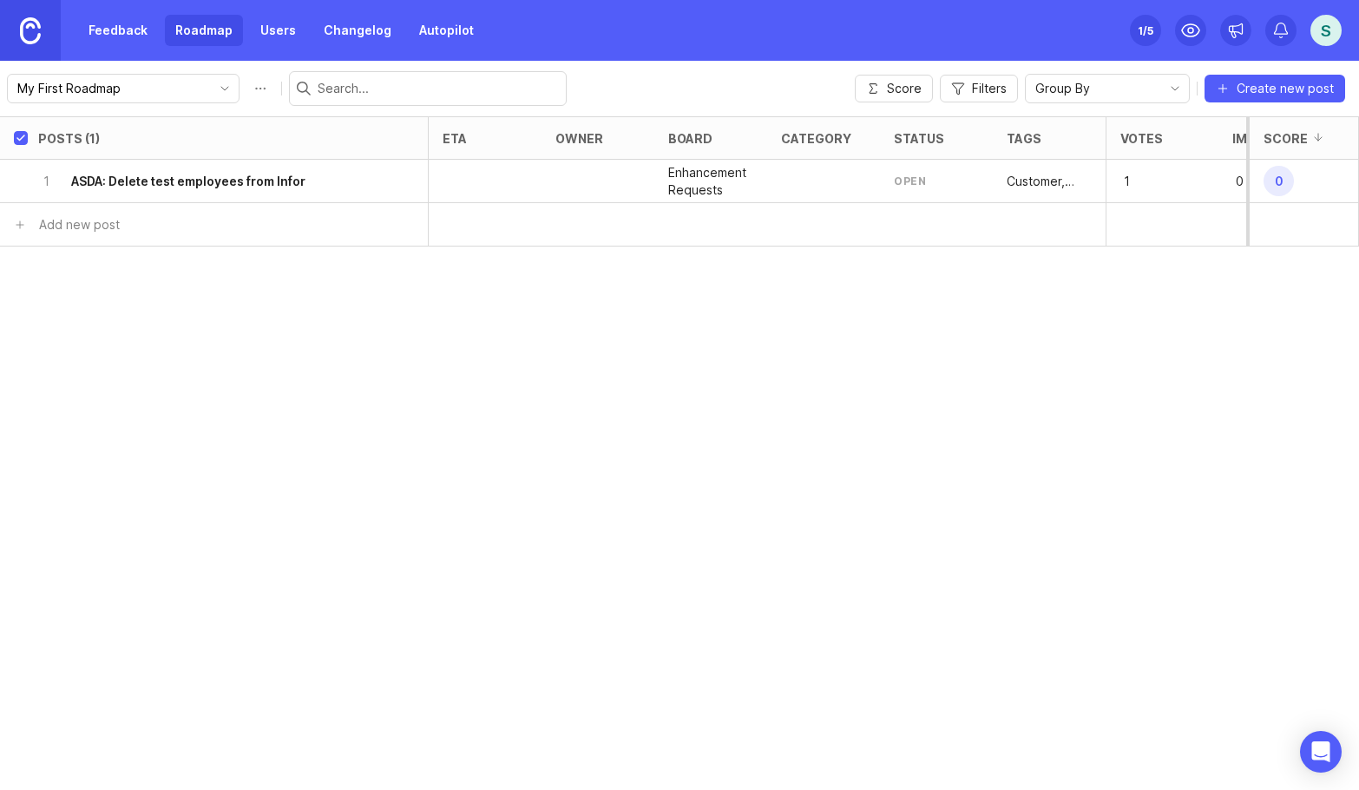
checkbox input "true"
click at [674, 391] on div "Posts (0) eta owner board category status tags Votes Impact Effort Score Add ne…" at bounding box center [679, 452] width 1359 height 673
click at [120, 21] on link "Feedback" at bounding box center [118, 30] width 80 height 31
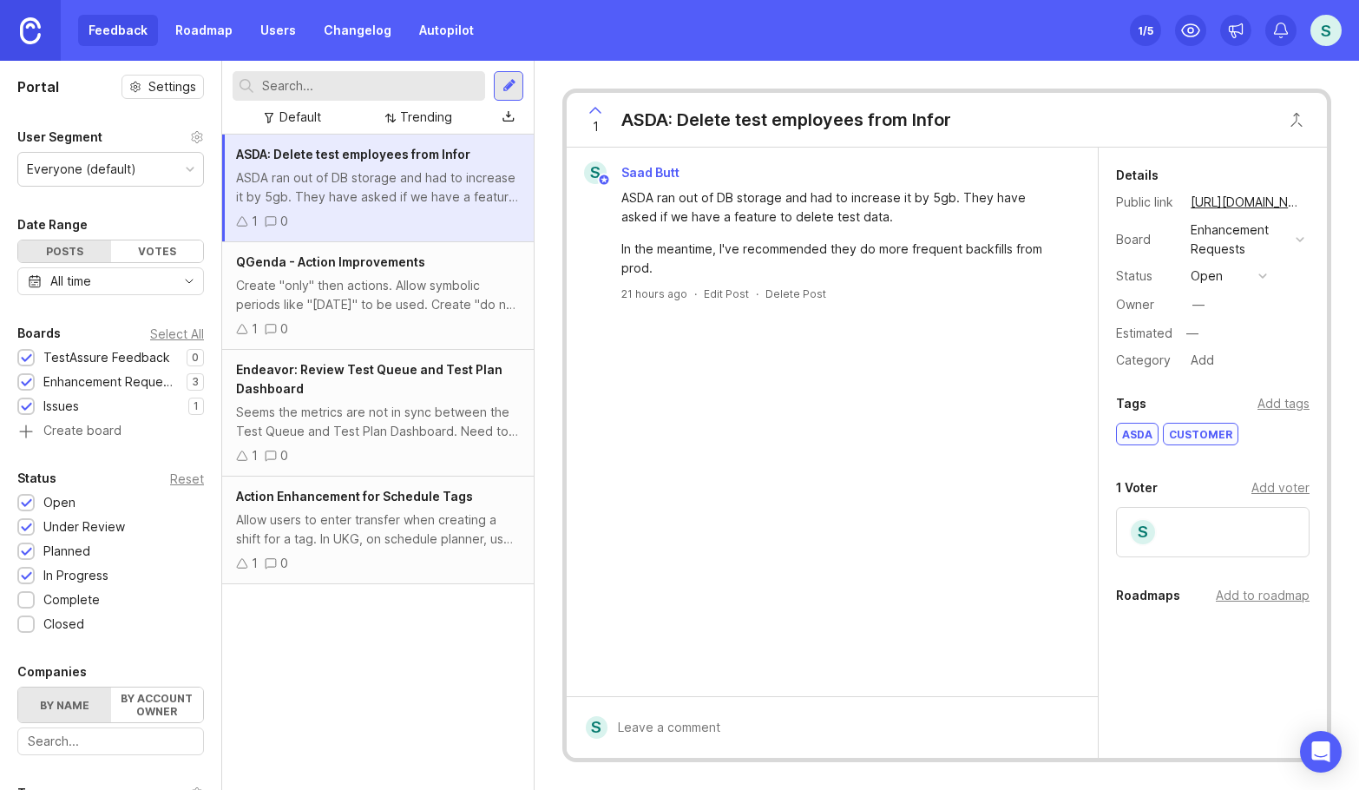
click at [445, 286] on div "Create "only" then actions. Allow symbolic periods like "[DATE]" to be used. Cr…" at bounding box center [378, 295] width 284 height 38
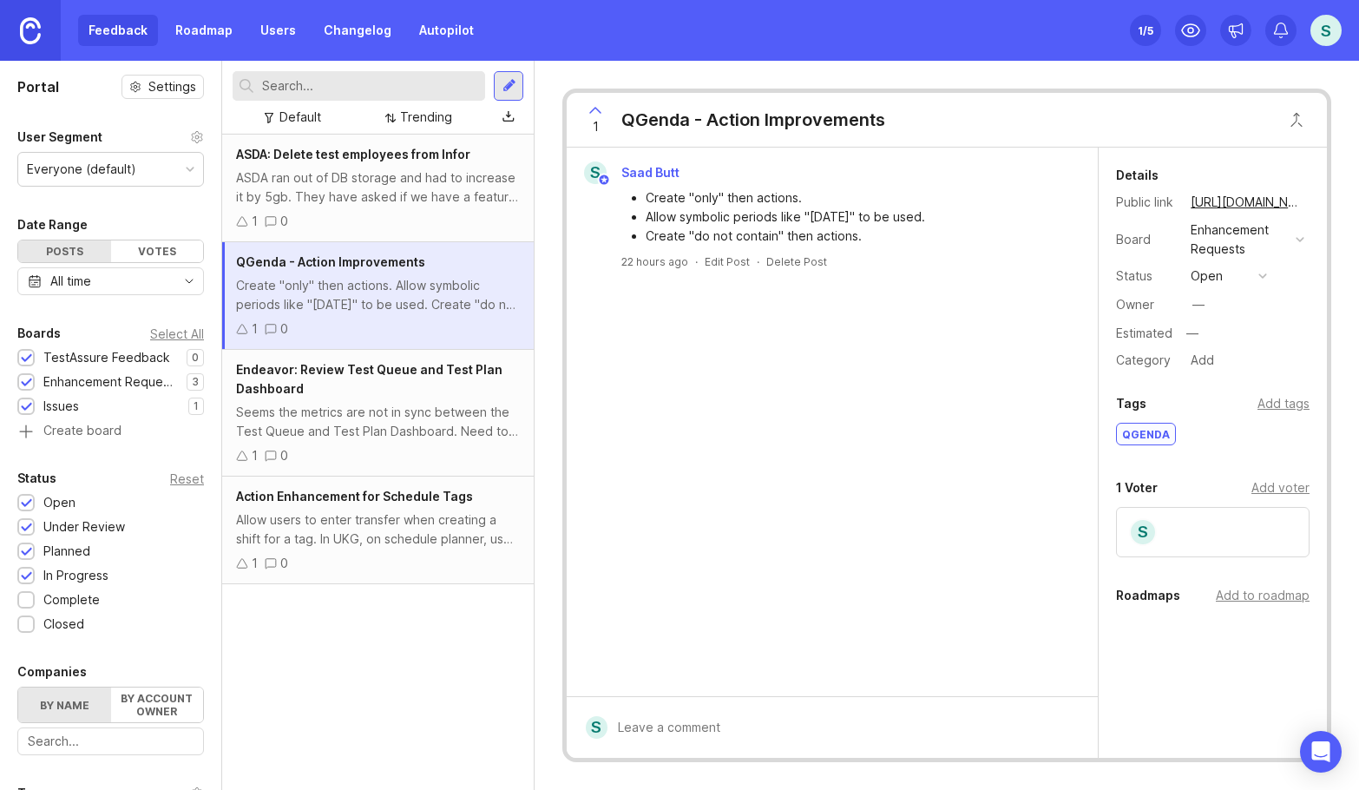
click at [397, 506] on div "Action Enhancement for Schedule Tags Allow users to enter transfer when creatin…" at bounding box center [378, 530] width 312 height 108
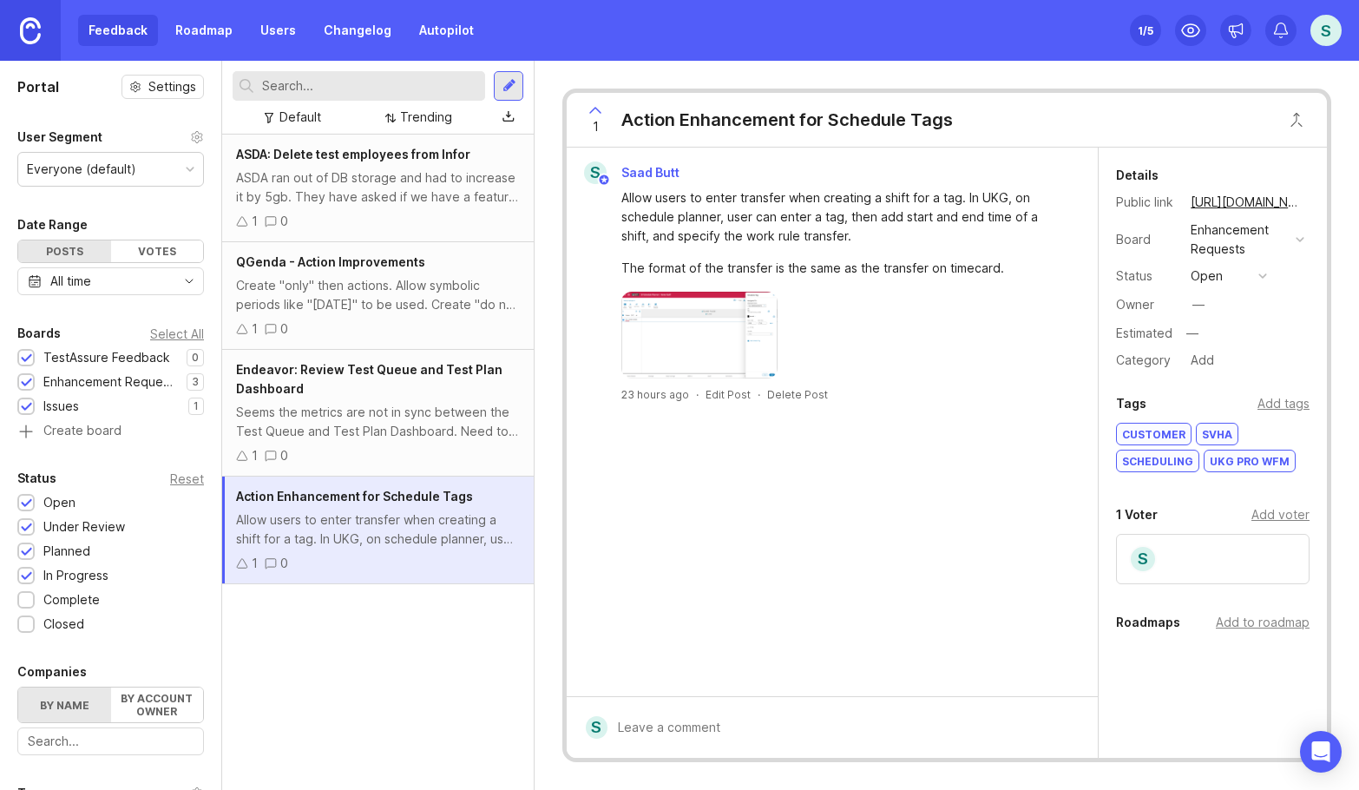
click at [1250, 619] on div "Add to roadmap" at bounding box center [1263, 622] width 94 height 19
click at [206, 36] on link "Roadmap" at bounding box center [204, 30] width 78 height 31
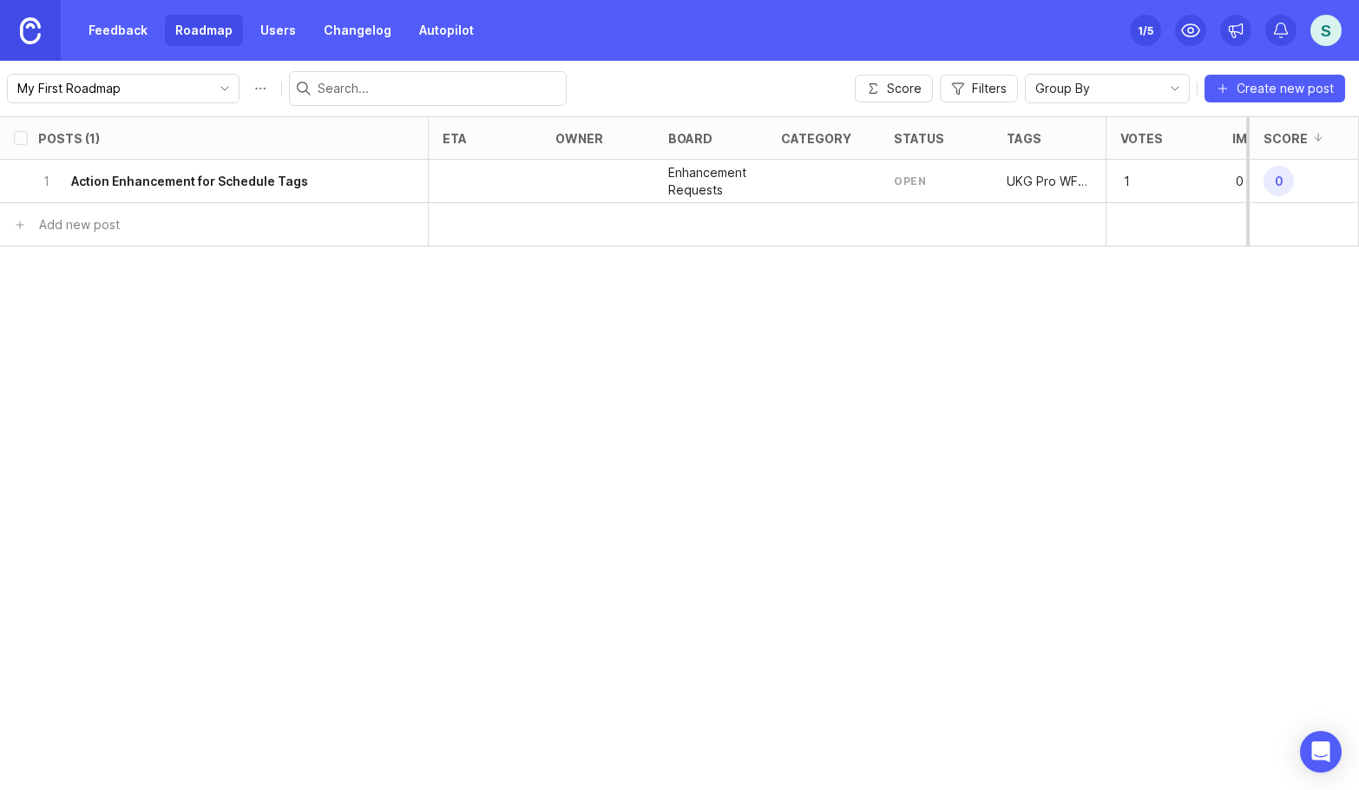
click at [128, 92] on input "My First Roadmap" at bounding box center [113, 88] width 192 height 19
type input "as"
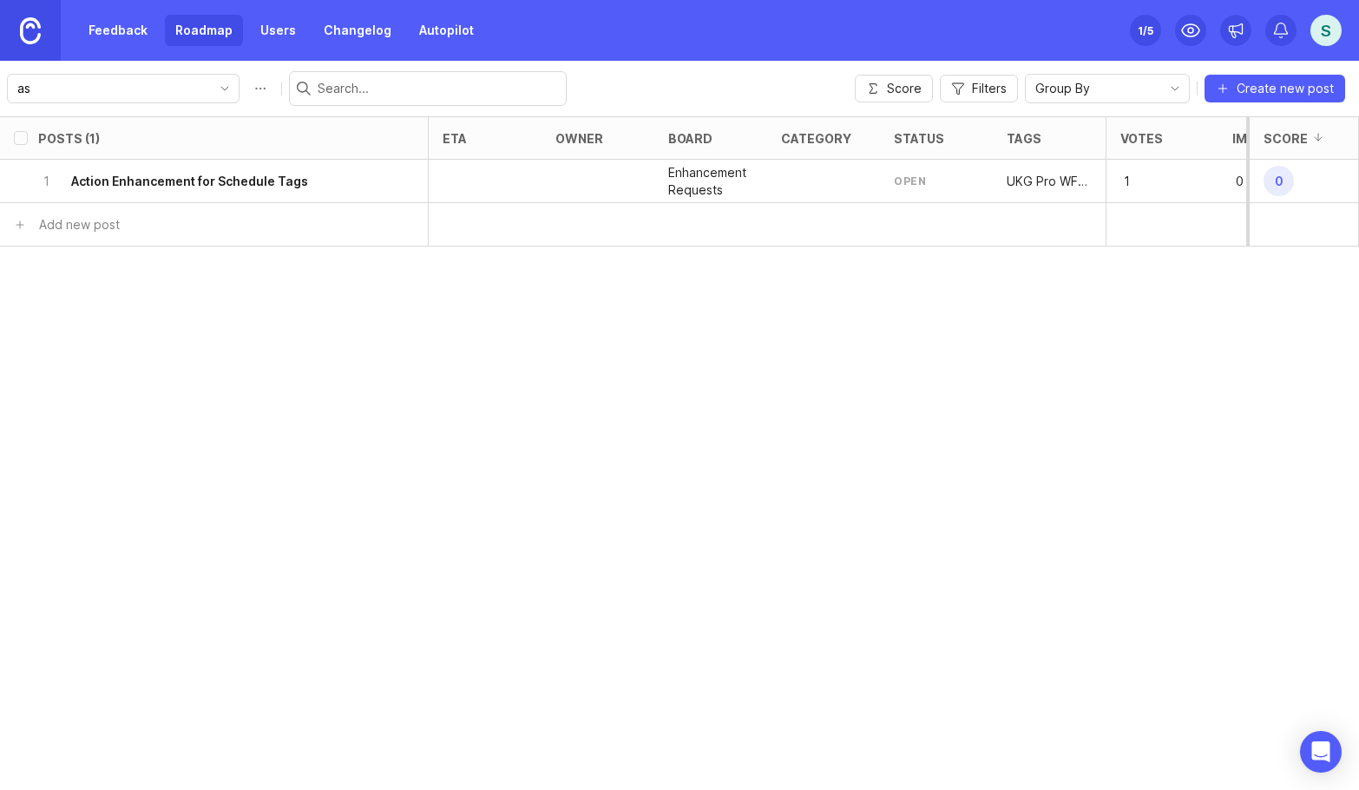
click at [169, 90] on input "as" at bounding box center [113, 88] width 192 height 19
click at [260, 277] on div "Posts (1) eta owner board category status tags Votes Impact Effort Score 1 Acti…" at bounding box center [679, 452] width 1359 height 673
type input "My First Roadmap"
click at [1135, 91] on div "Group By" at bounding box center [1093, 89] width 135 height 28
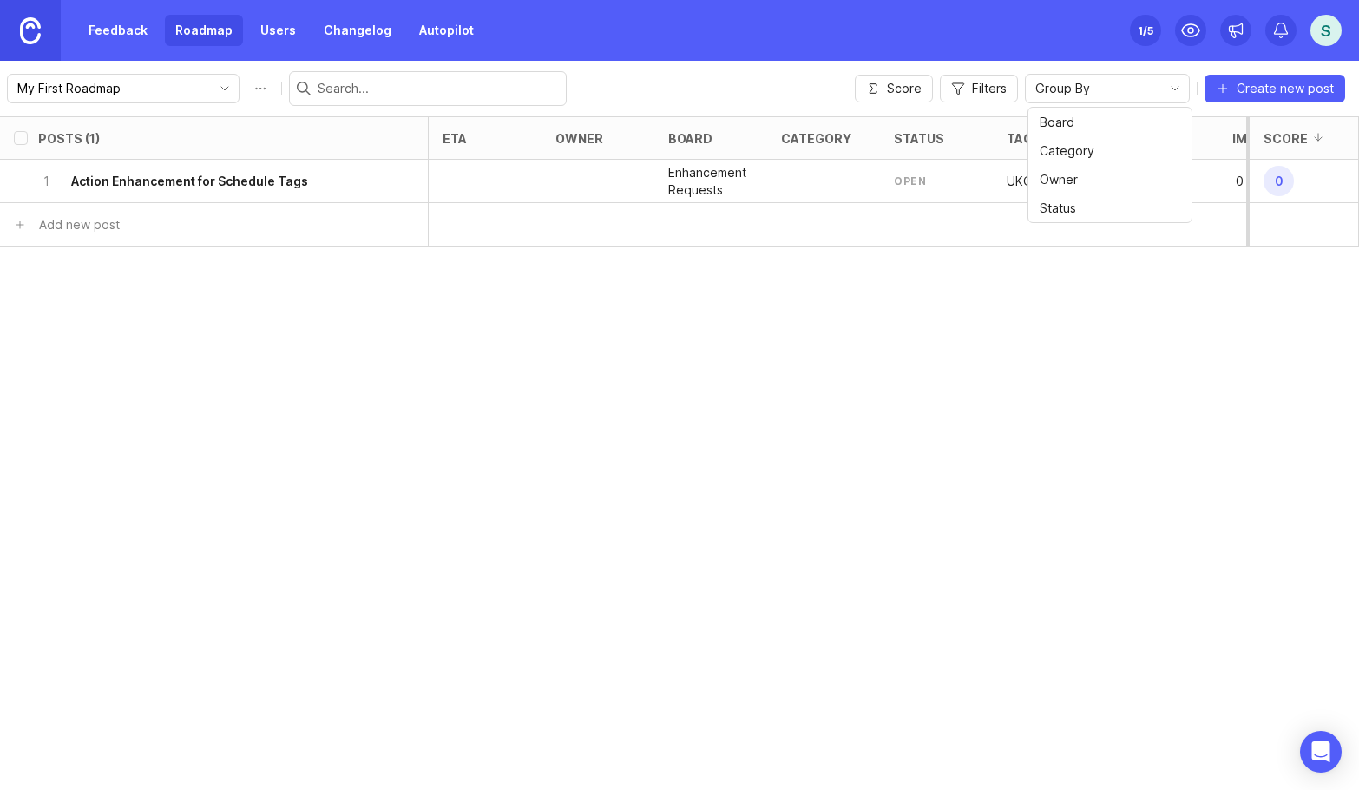
click at [1135, 91] on div "Group By" at bounding box center [1093, 89] width 135 height 28
click at [1010, 359] on div "Posts (1) eta owner board category status tags Votes Impact Effort Score 1 Acti…" at bounding box center [679, 452] width 1359 height 673
click at [246, 82] on button "Roadmap options" at bounding box center [260, 89] width 28 height 28
click at [135, 263] on div "Posts (1) eta owner board category status tags Votes Impact Effort Score 1 Acti…" at bounding box center [679, 452] width 1359 height 673
drag, startPoint x: 1217, startPoint y: 140, endPoint x: 1175, endPoint y: 140, distance: 41.7
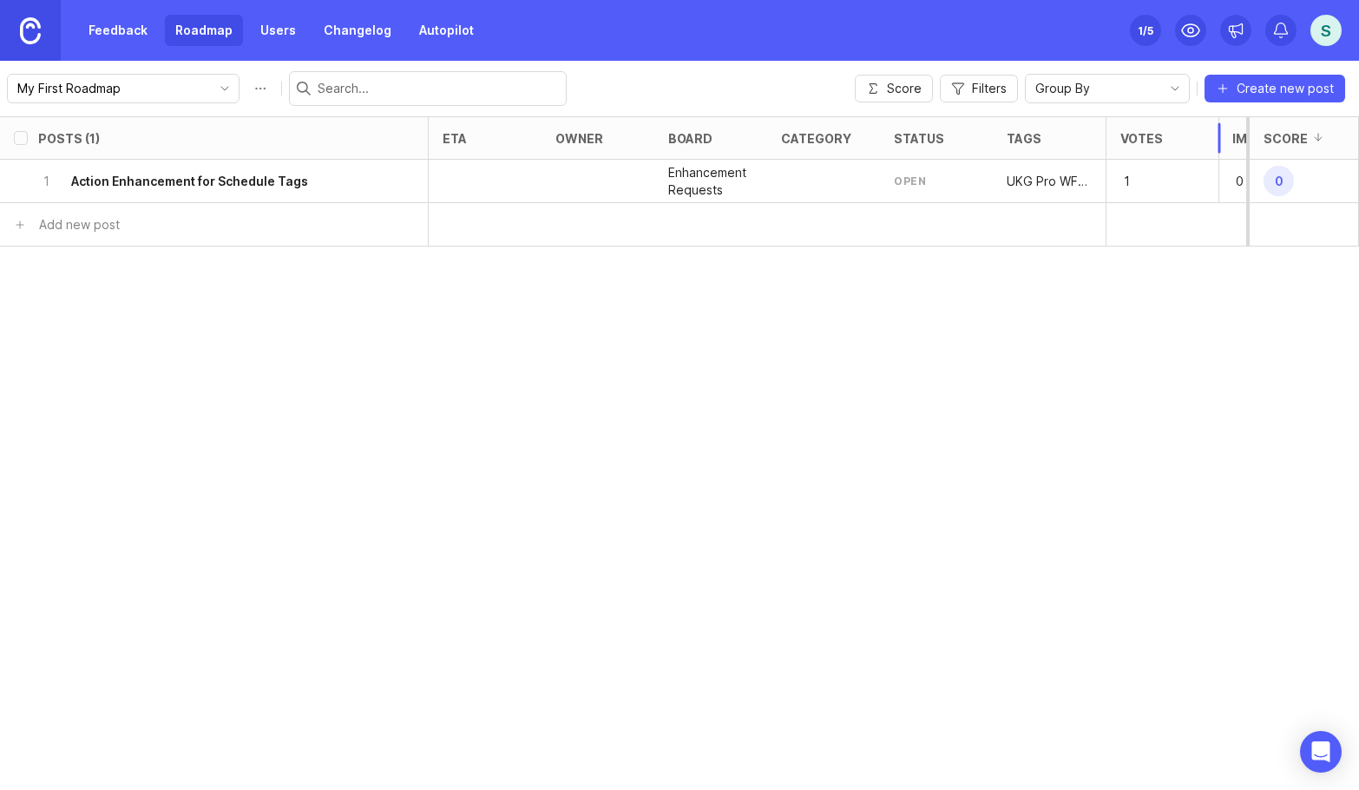
click at [1175, 140] on div "Votes" at bounding box center [1162, 137] width 113 height 43
click at [909, 174] on div "open" at bounding box center [910, 181] width 32 height 15
click at [936, 181] on div "open" at bounding box center [936, 181] width 113 height 43
click at [908, 180] on div "open" at bounding box center [910, 181] width 32 height 15
click at [1319, 36] on div "S" at bounding box center [1325, 30] width 31 height 31
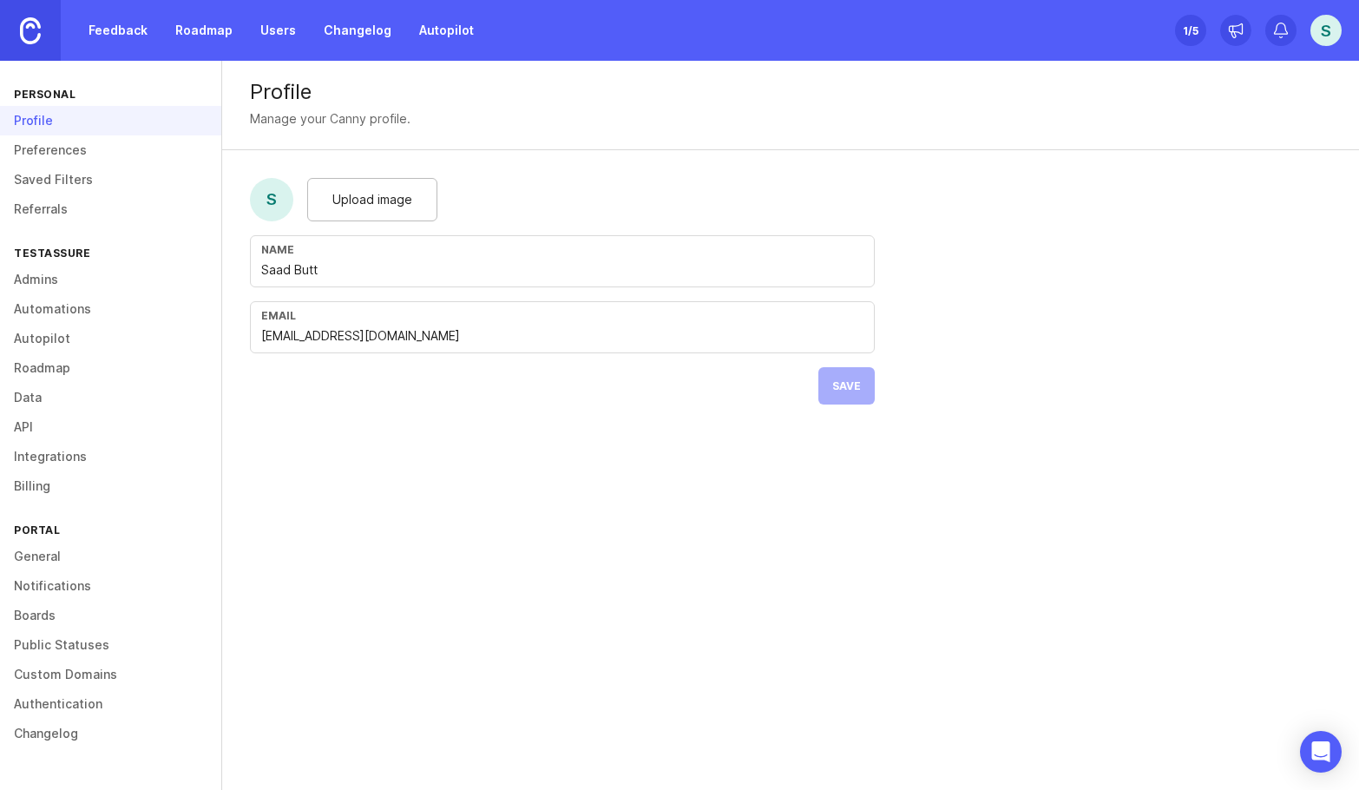
click at [63, 382] on link "Roadmap" at bounding box center [110, 368] width 221 height 30
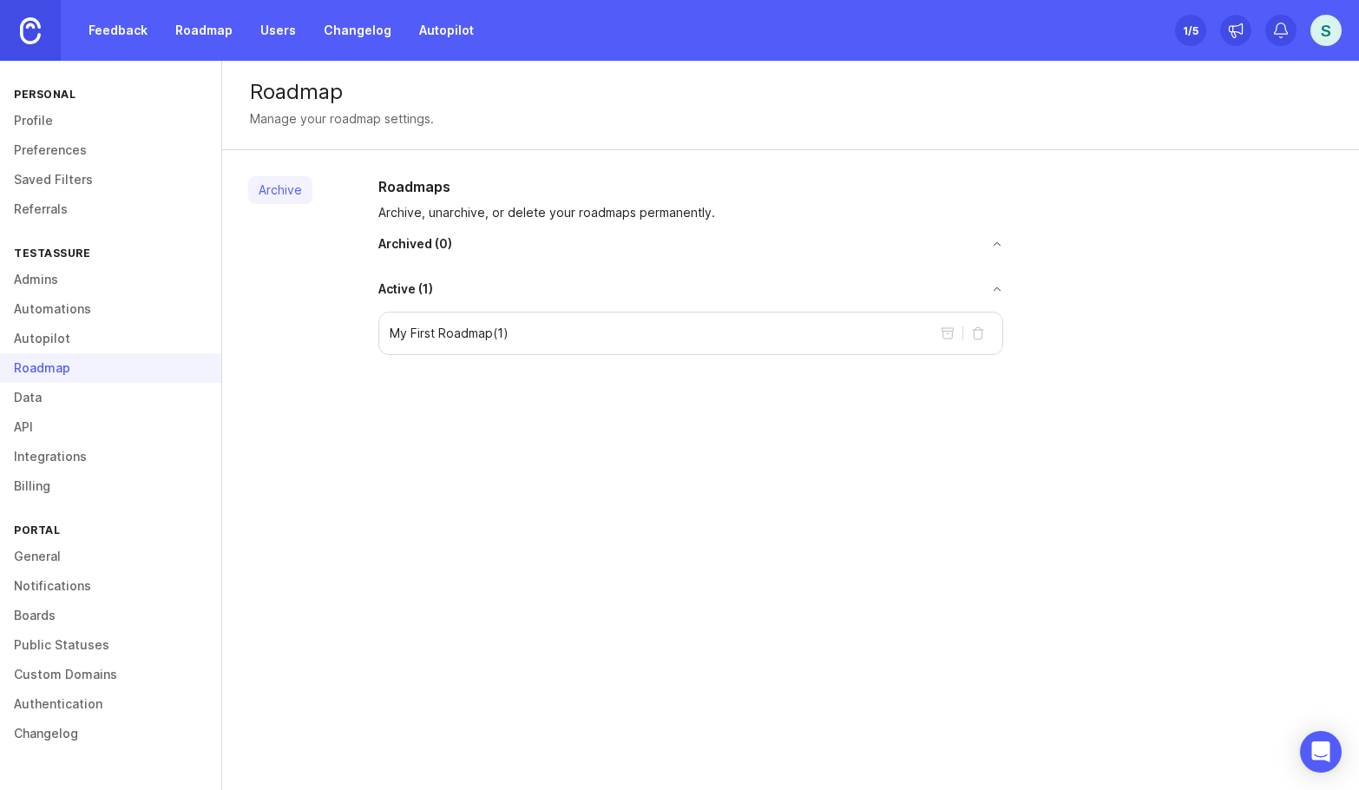
click at [63, 371] on div "Roadmap" at bounding box center [110, 368] width 221 height 30
click at [64, 402] on link "Data" at bounding box center [110, 398] width 221 height 30
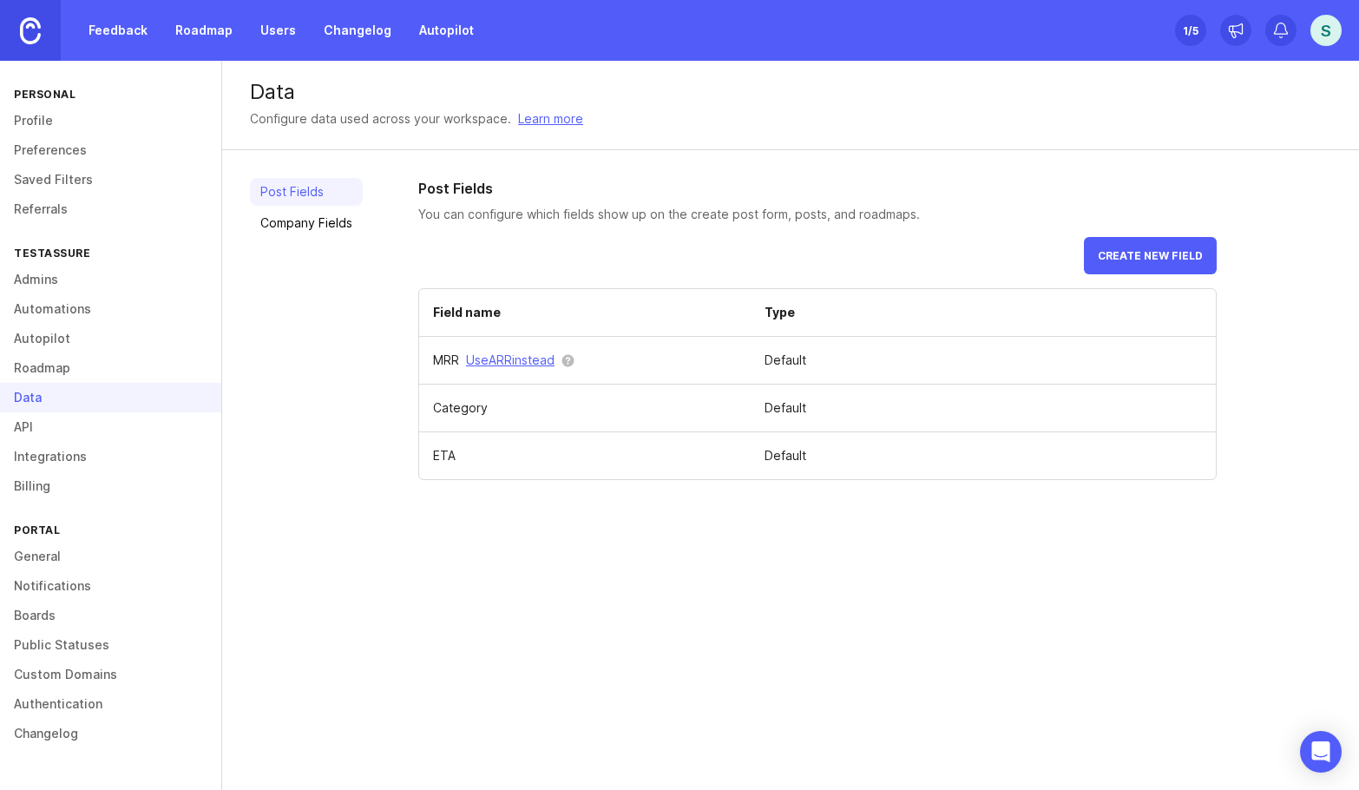
click at [64, 402] on div "Data" at bounding box center [110, 398] width 221 height 30
click at [63, 382] on link "Roadmap" at bounding box center [110, 368] width 221 height 30
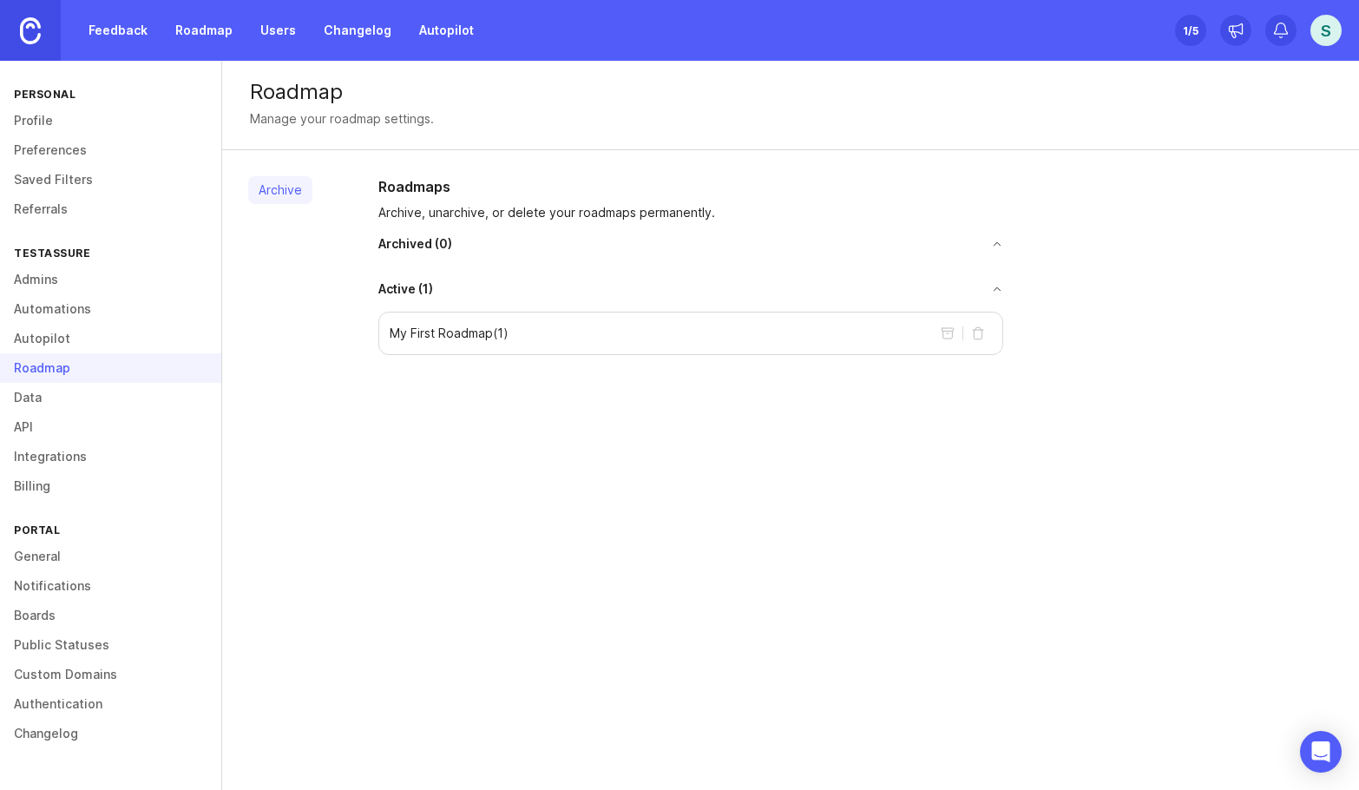
click at [64, 402] on link "Data" at bounding box center [110, 398] width 221 height 30
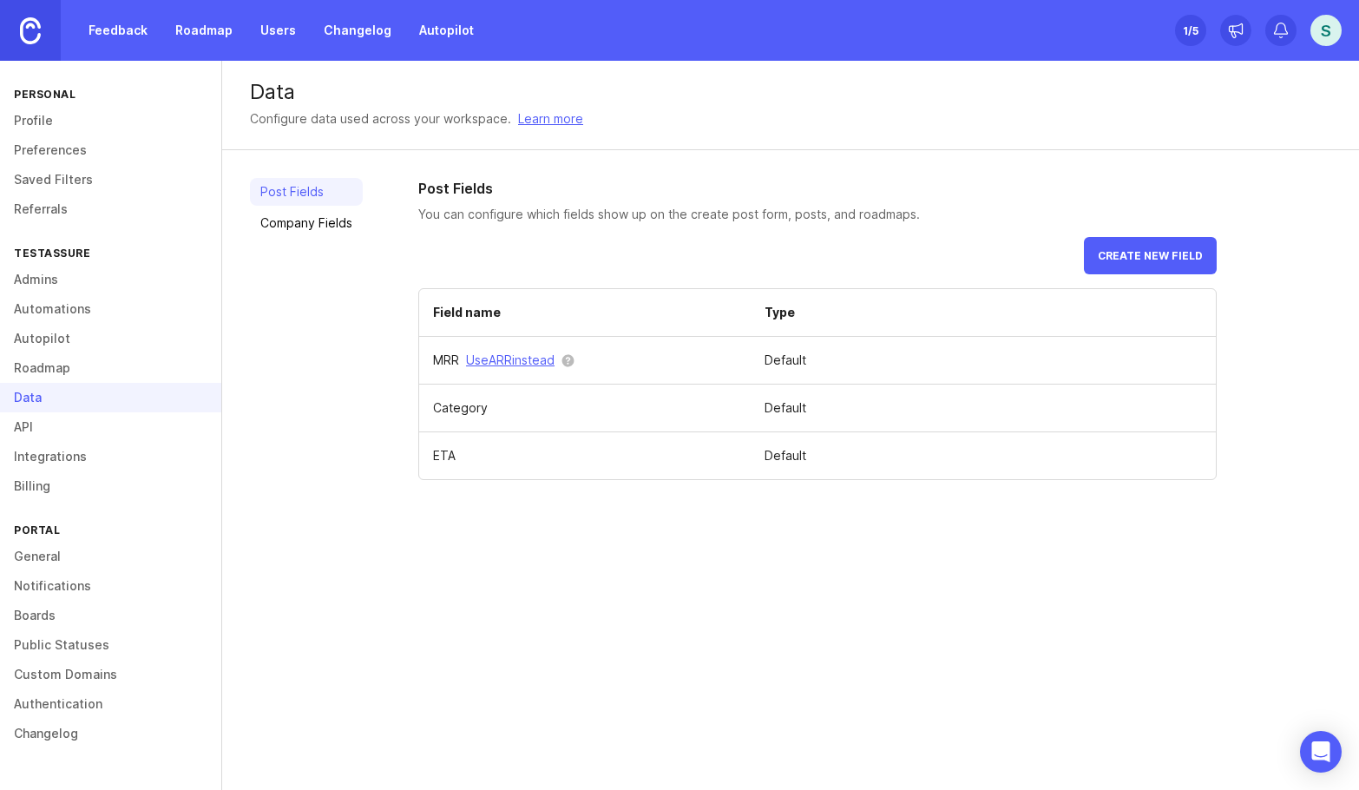
click at [65, 377] on link "Roadmap" at bounding box center [110, 368] width 221 height 30
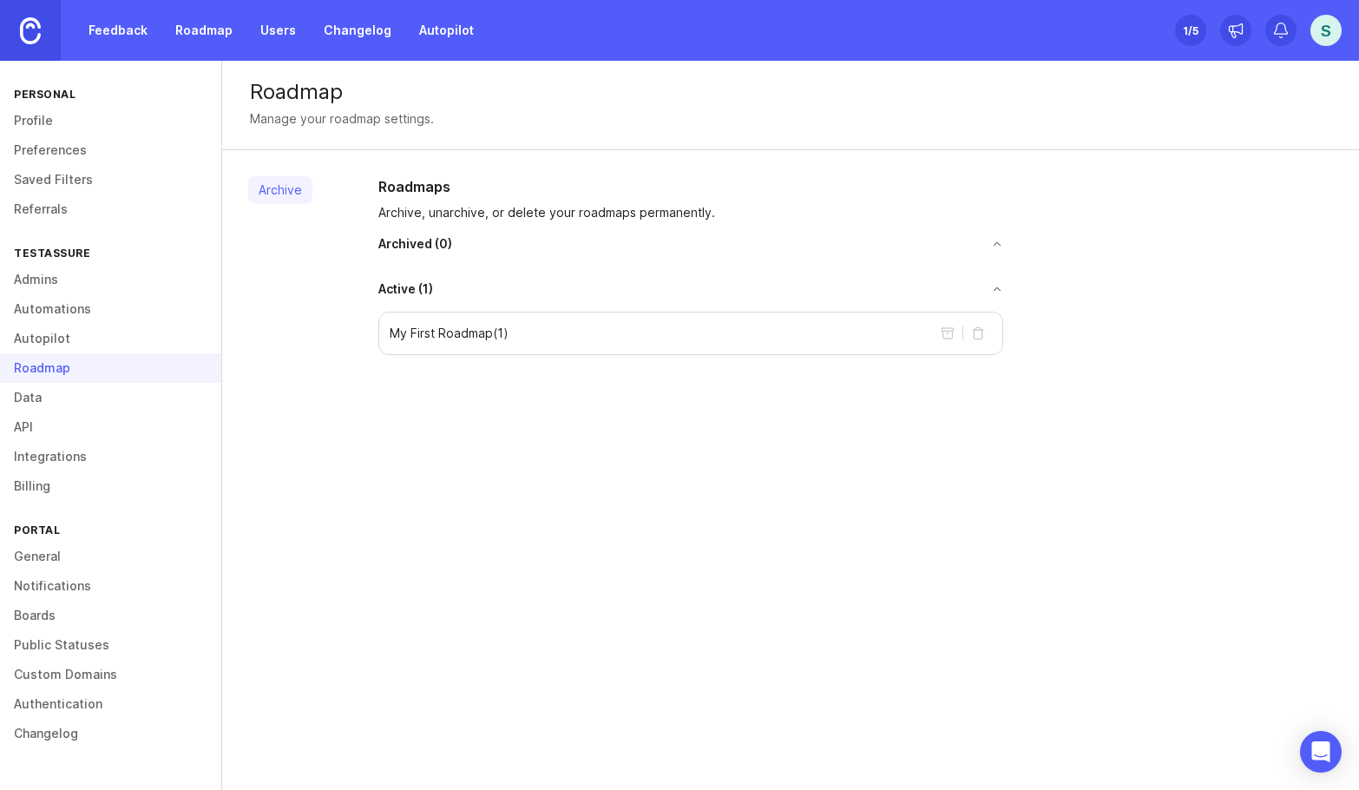
click at [66, 396] on link "Data" at bounding box center [110, 398] width 221 height 30
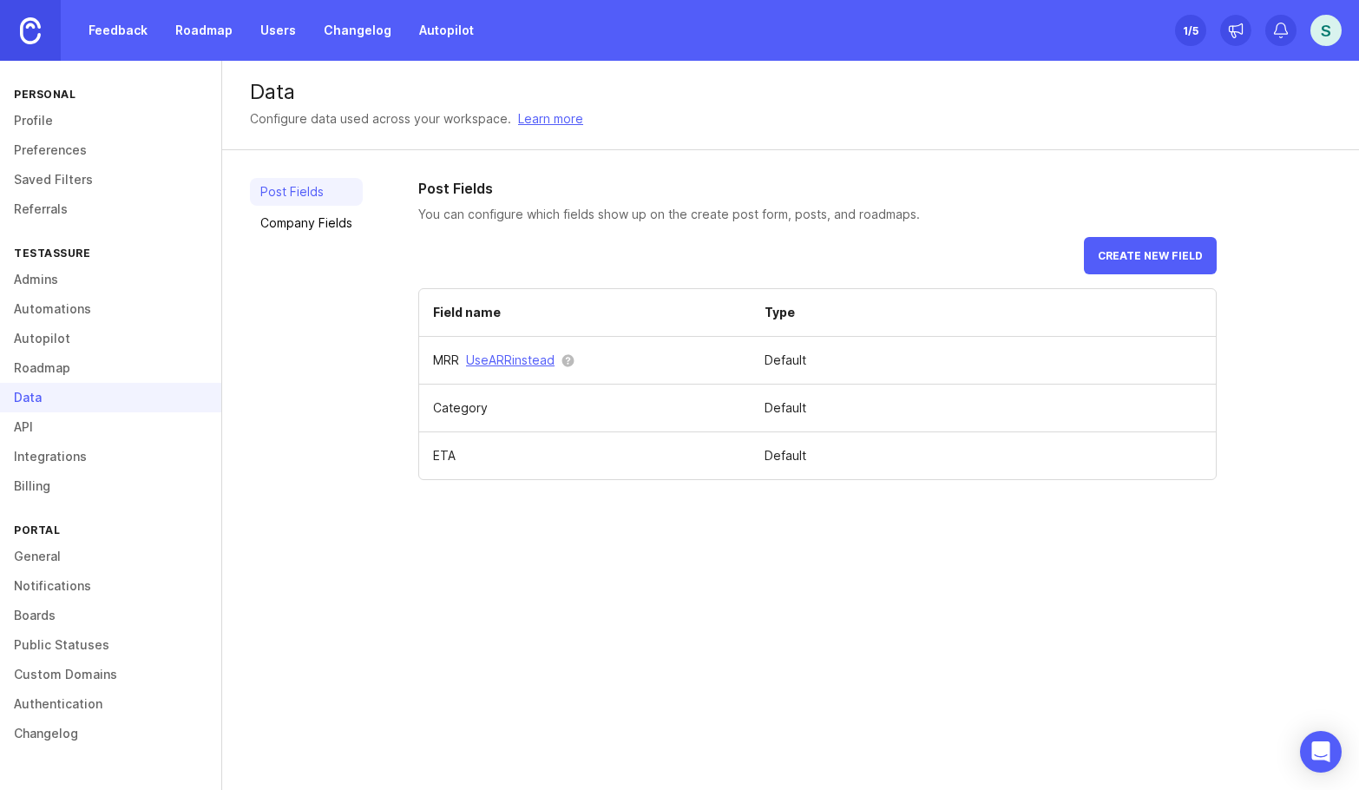
click at [66, 373] on link "Roadmap" at bounding box center [110, 368] width 221 height 30
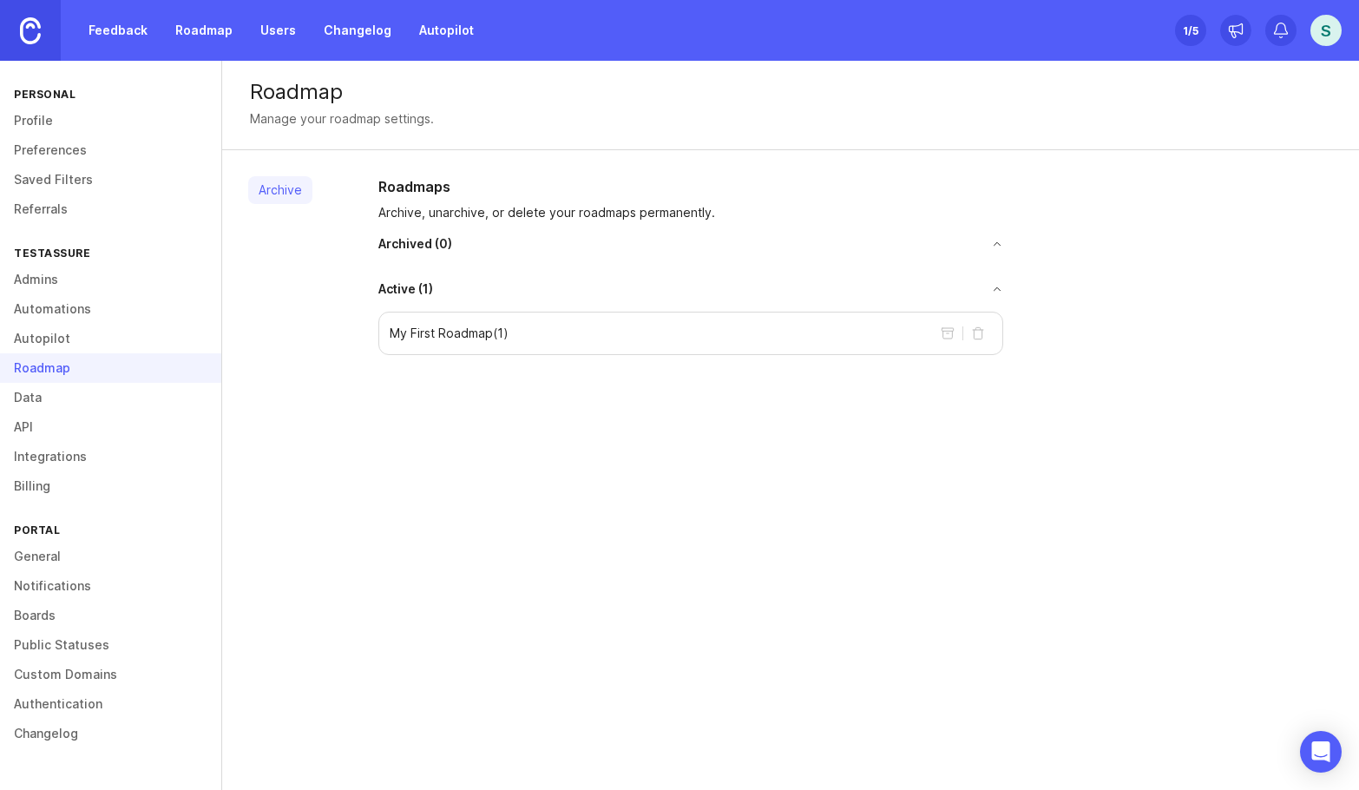
click at [223, 25] on link "Roadmap" at bounding box center [204, 30] width 78 height 31
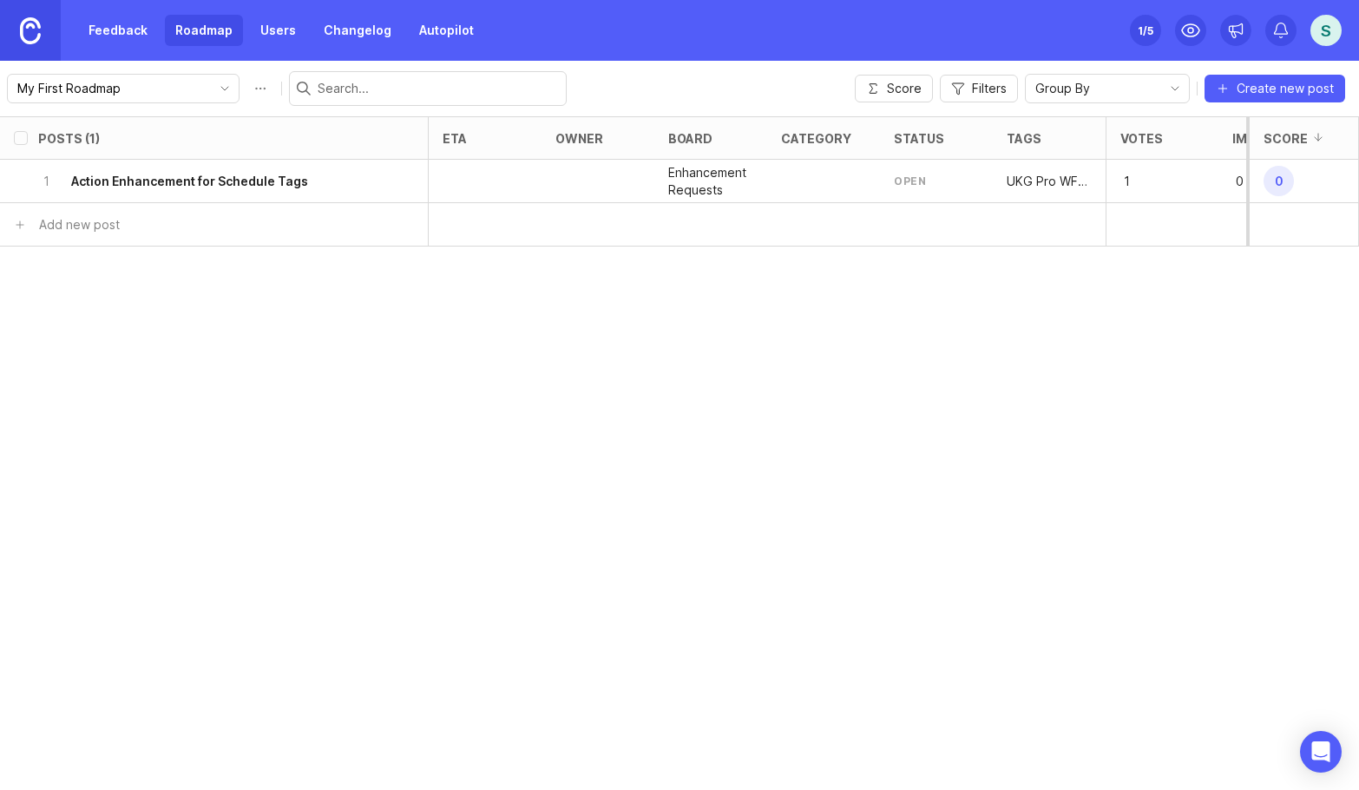
click at [403, 176] on icon "delete post" at bounding box center [404, 181] width 14 height 17
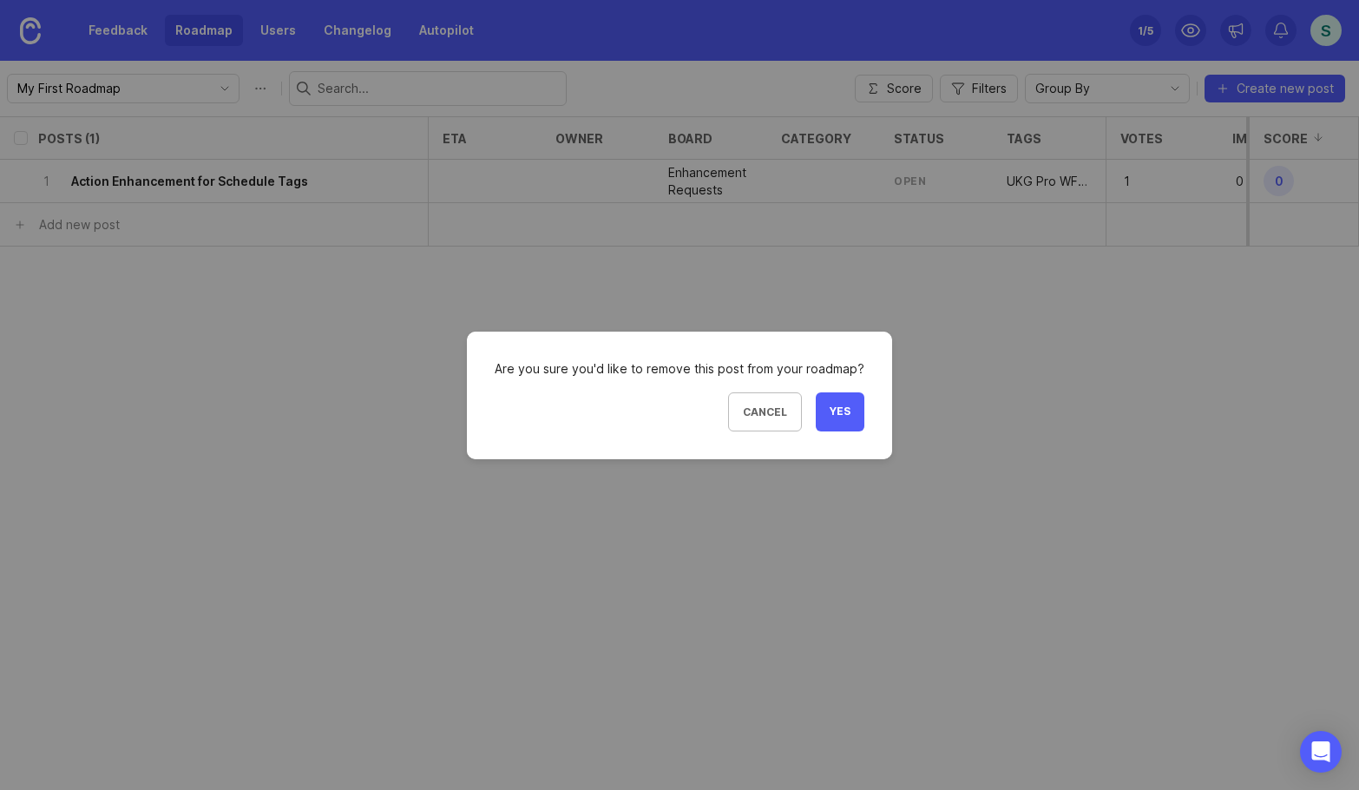
click at [831, 408] on span "Yes" at bounding box center [840, 411] width 21 height 15
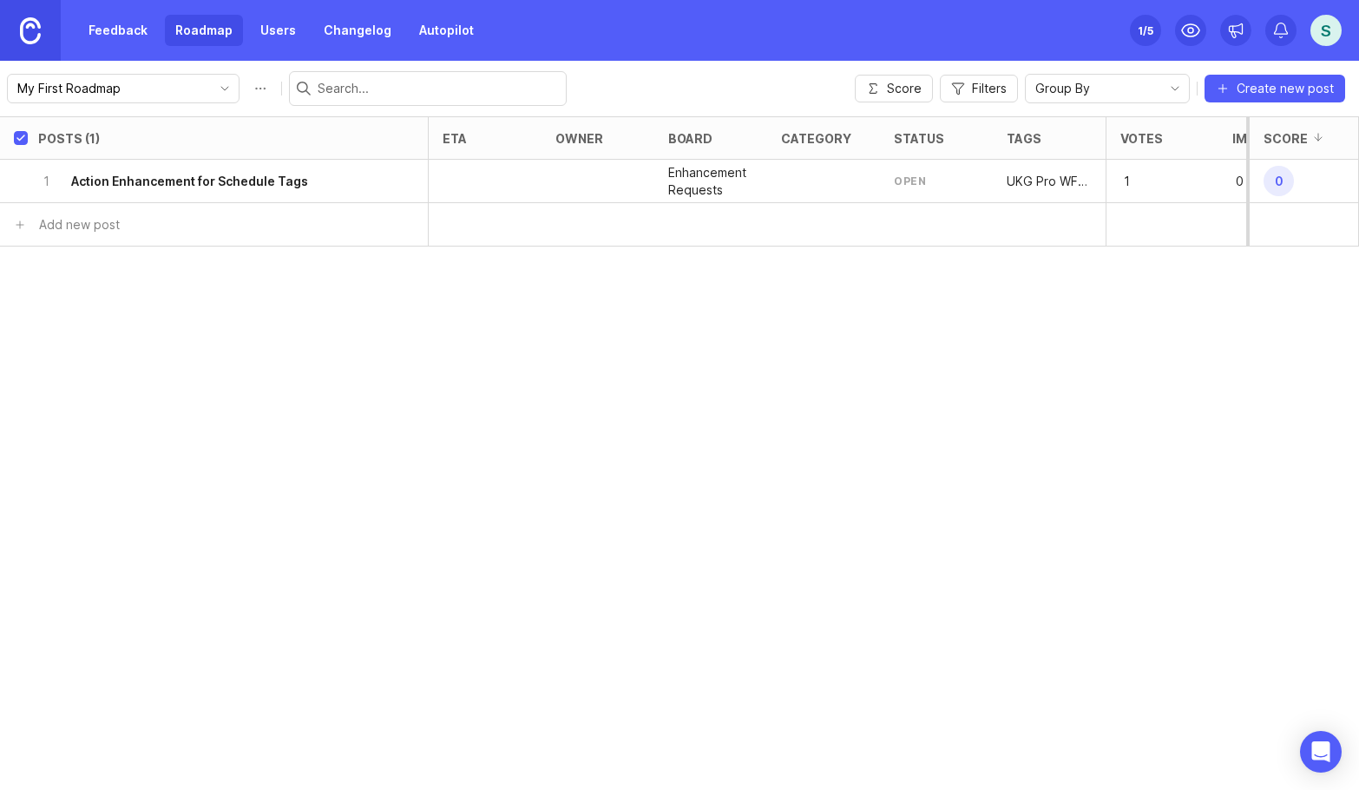
checkbox input "true"
click at [126, 37] on link "Feedback" at bounding box center [118, 30] width 80 height 31
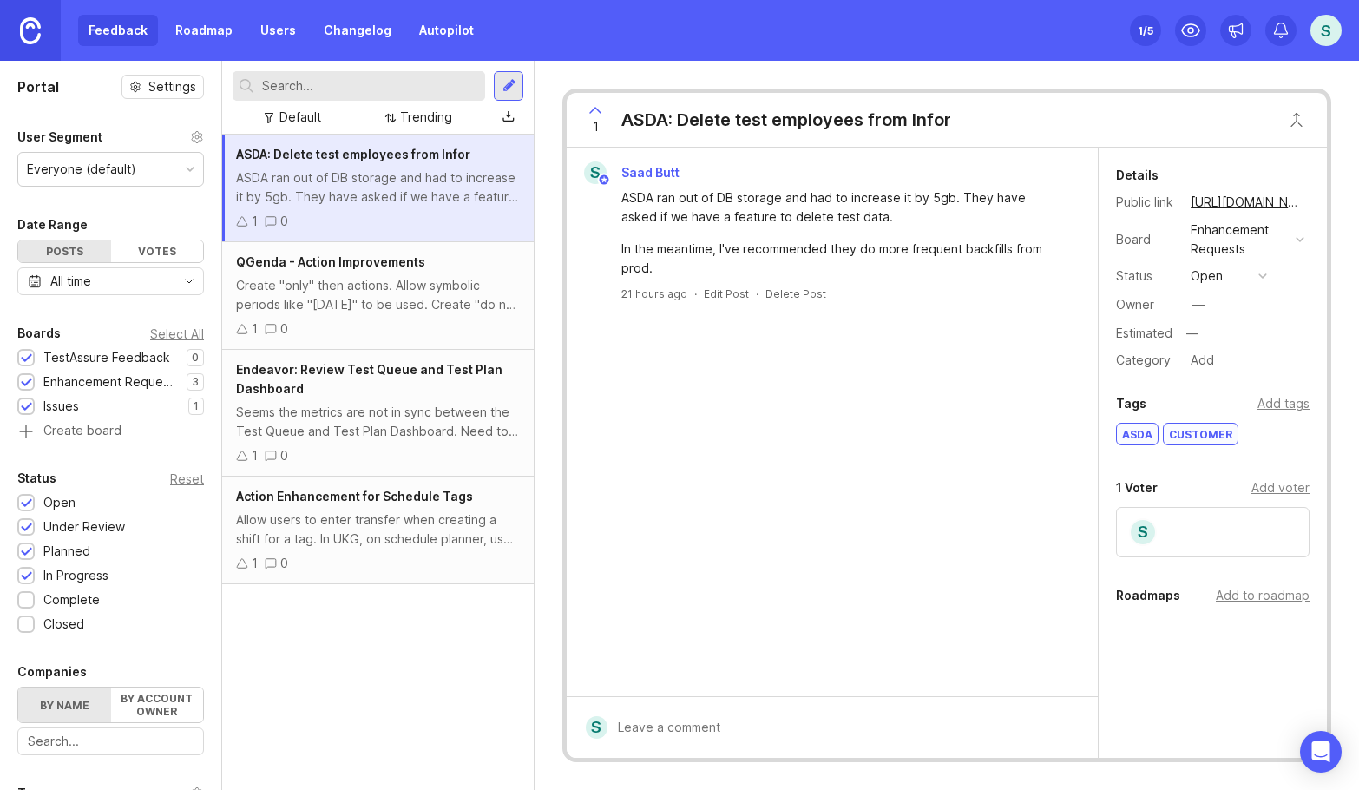
click at [736, 223] on div "ASDA ran out of DB storage and had to increase it by 5gb. They have asked if we…" at bounding box center [842, 207] width 442 height 38
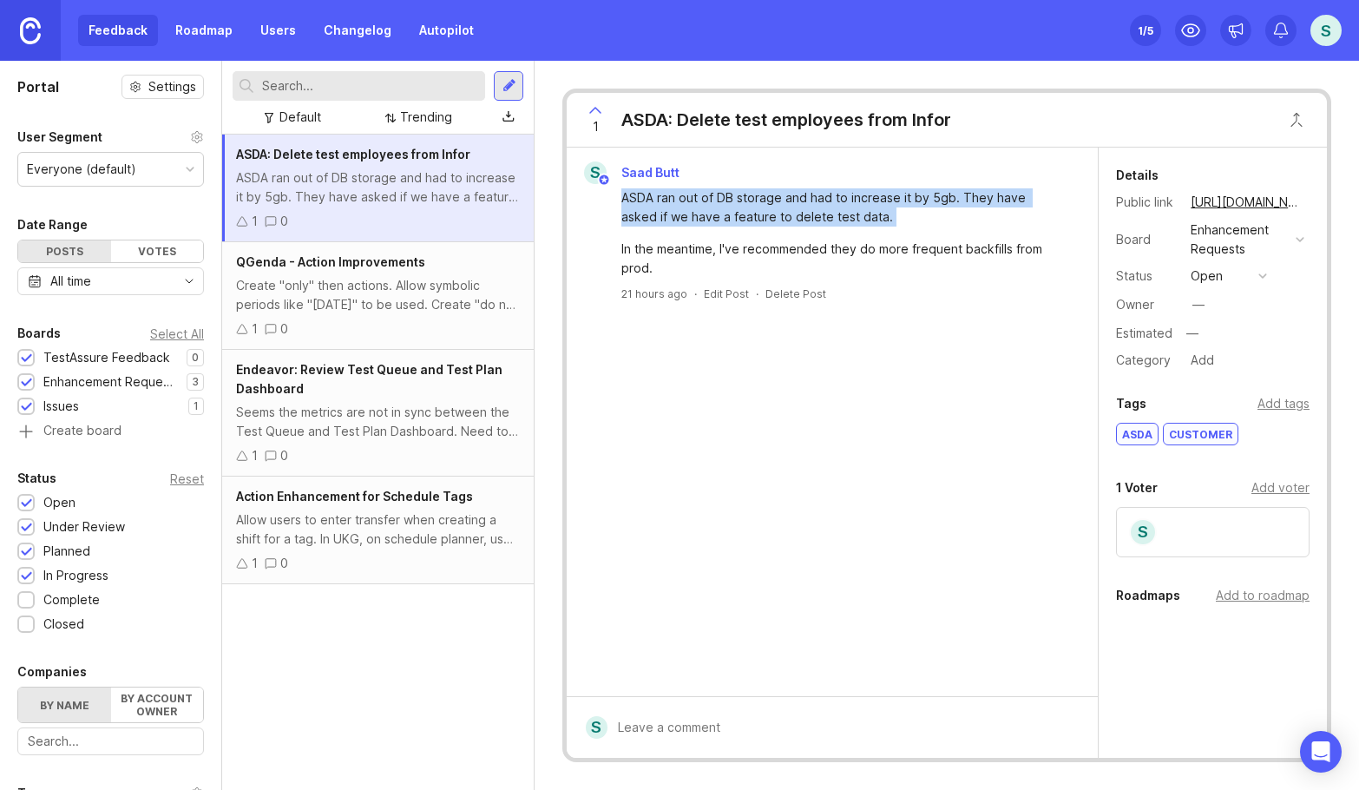
click at [736, 223] on div "ASDA ran out of DB storage and had to increase it by 5gb. They have asked if we…" at bounding box center [842, 207] width 442 height 38
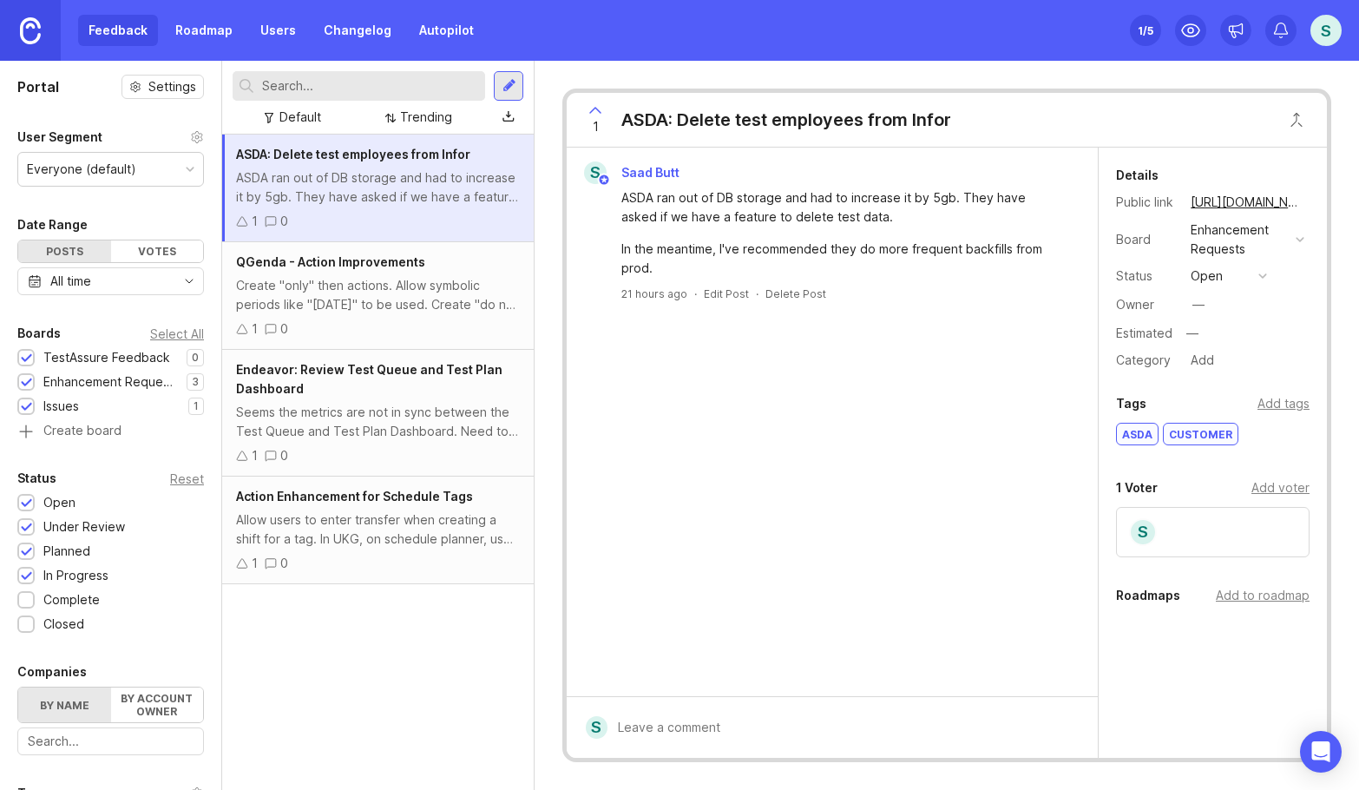
click at [742, 257] on div "In the meantime, I've recommended they do more frequent backfills from prod." at bounding box center [842, 259] width 442 height 38
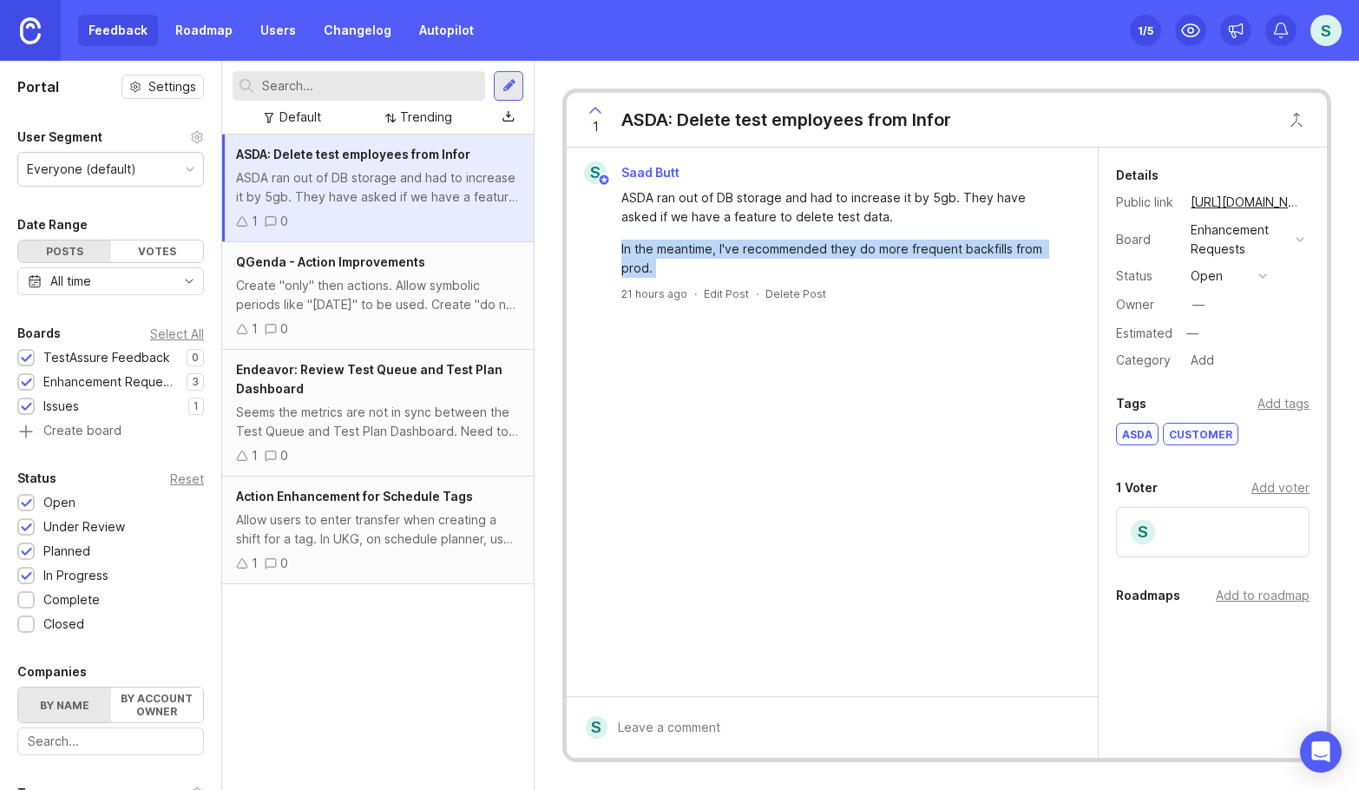
click at [742, 257] on div "In the meantime, I've recommended they do more frequent backfills from prod." at bounding box center [842, 259] width 442 height 38
copy div "In the meantime, I've recommended they do more frequent backfills from prod."
